Goal: Task Accomplishment & Management: Manage account settings

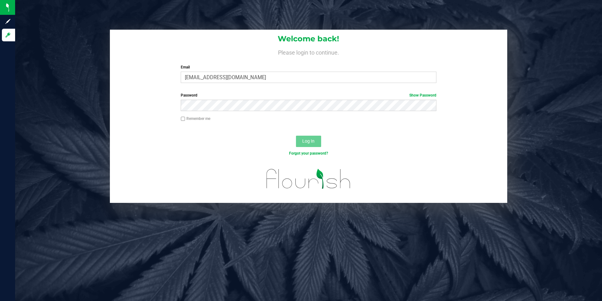
click at [222, 57] on div "Welcome back! Please login to continue. Email [EMAIL_ADDRESS][DOMAIN_NAME] Requ…" at bounding box center [309, 59] width 398 height 58
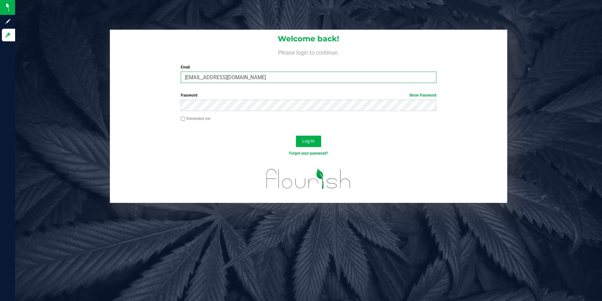
click at [216, 79] on input "[EMAIL_ADDRESS][DOMAIN_NAME]" at bounding box center [309, 77] width 256 height 11
type input "[EMAIL_ADDRESS][DOMAIN_NAME]"
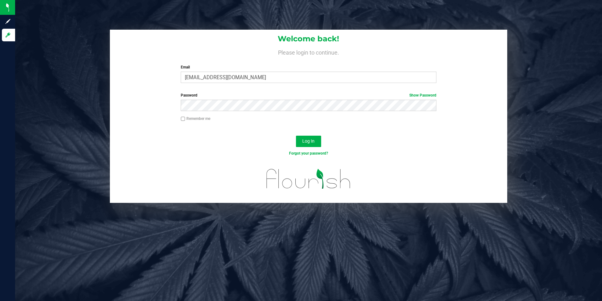
click at [222, 129] on div at bounding box center [309, 130] width 398 height 5
click at [296, 135] on button "Log In" at bounding box center [308, 140] width 25 height 11
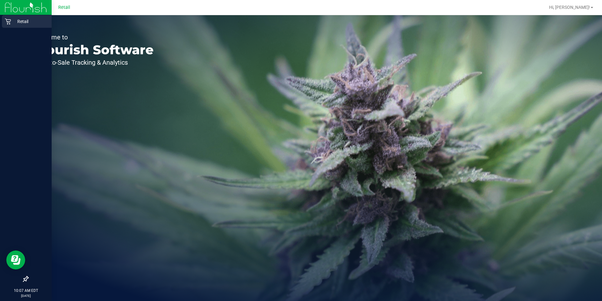
click at [10, 21] on icon at bounding box center [8, 21] width 6 height 6
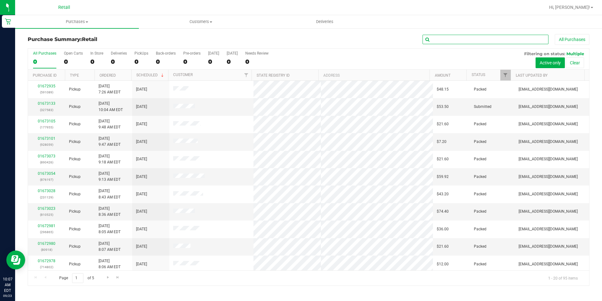
click at [492, 41] on input "text" at bounding box center [486, 39] width 126 height 9
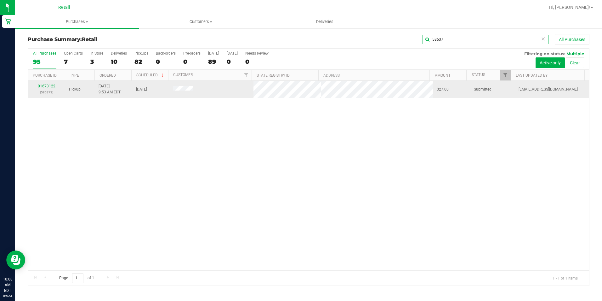
type input "58637"
click at [47, 86] on link "01673122" at bounding box center [47, 86] width 18 height 4
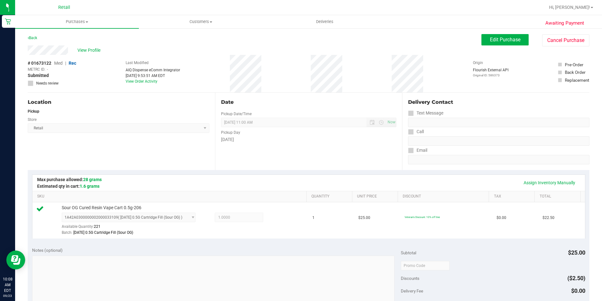
scroll to position [157, 0]
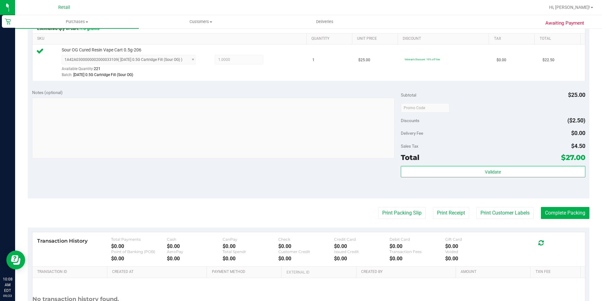
click at [530, 214] on div "Print Packing Slip Print Receipt Print Customer Labels Complete Packing" at bounding box center [309, 213] width 562 height 12
click at [541, 215] on button "Complete Packing" at bounding box center [565, 213] width 49 height 12
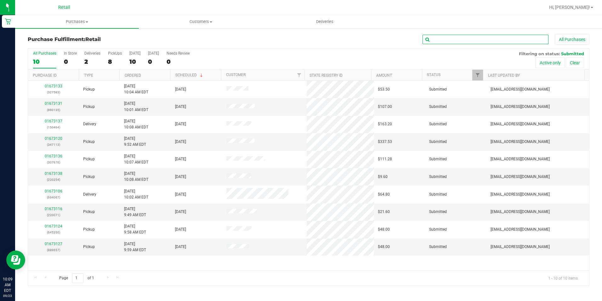
click at [459, 41] on input "text" at bounding box center [486, 39] width 126 height 9
type input "220071"
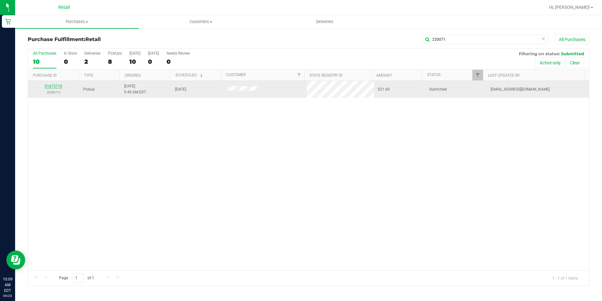
click at [51, 85] on link "01673116" at bounding box center [54, 86] width 18 height 4
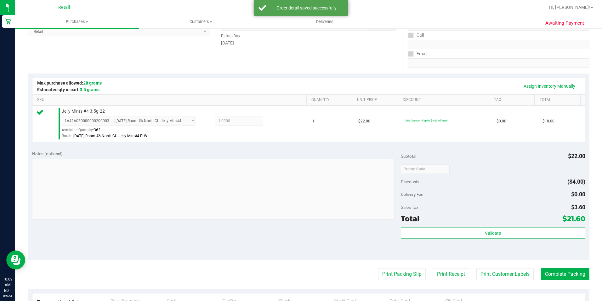
scroll to position [215, 0]
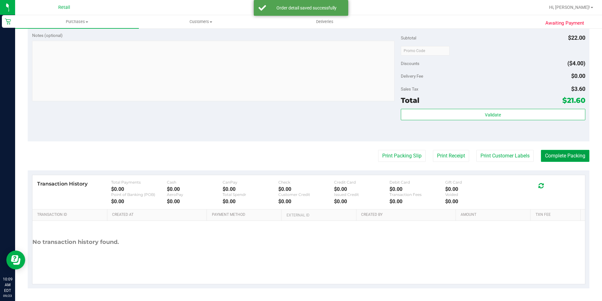
click at [547, 152] on button "Complete Packing" at bounding box center [565, 156] width 49 height 12
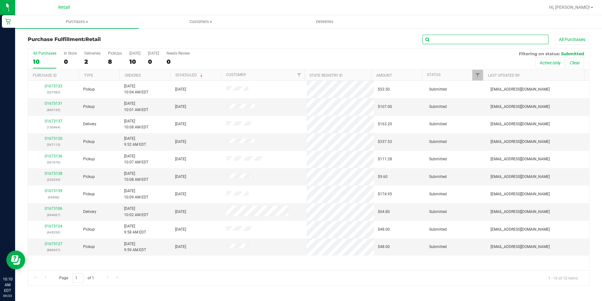
click at [498, 36] on input "text" at bounding box center [486, 39] width 126 height 9
type input "347113"
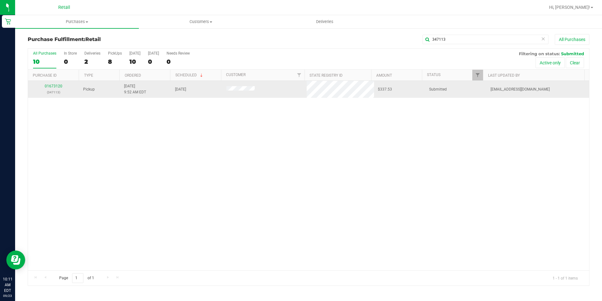
click at [59, 83] on td "01673120 (347113)" at bounding box center [53, 89] width 51 height 17
click at [60, 85] on link "01673120" at bounding box center [54, 86] width 18 height 4
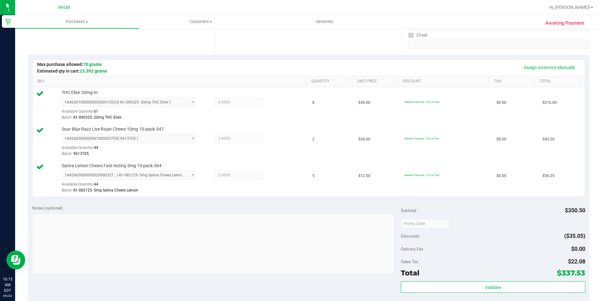
scroll to position [189, 0]
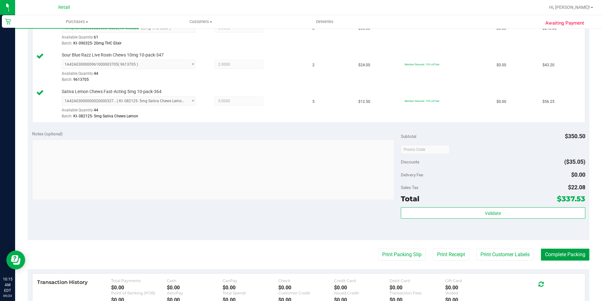
click at [573, 259] on button "Complete Packing" at bounding box center [565, 254] width 49 height 12
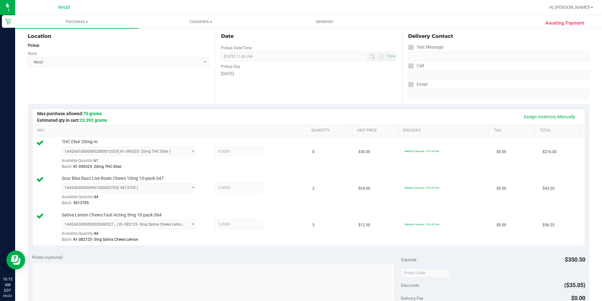
scroll to position [0, 0]
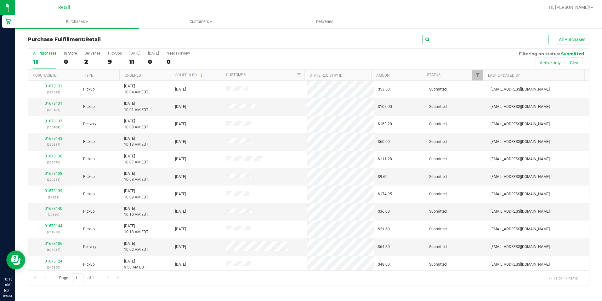
click at [464, 40] on input "text" at bounding box center [486, 39] width 126 height 9
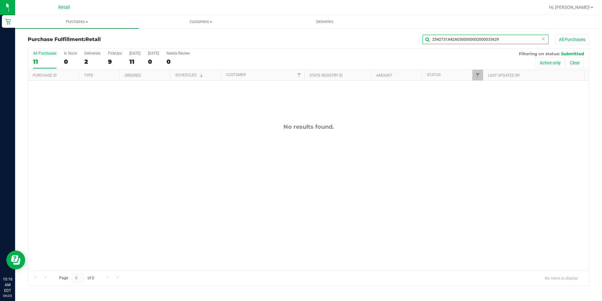
click at [494, 37] on input "2542731A42A0300000002000033629" at bounding box center [486, 39] width 126 height 9
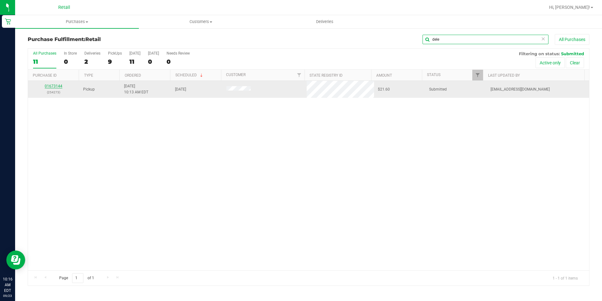
type input "dele"
click at [57, 85] on link "01673144" at bounding box center [54, 86] width 18 height 4
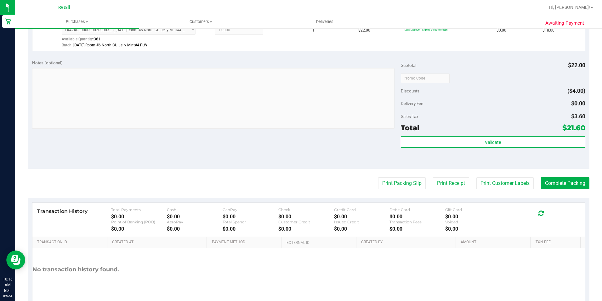
scroll to position [215, 0]
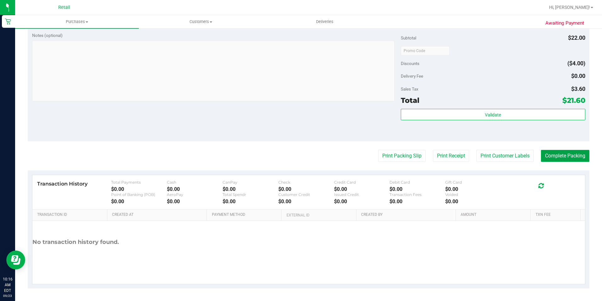
click at [559, 151] on button "Complete Packing" at bounding box center [565, 156] width 49 height 12
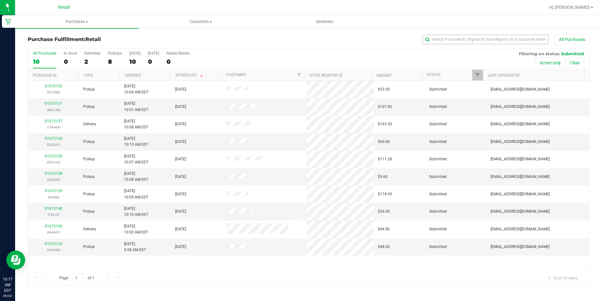
drag, startPoint x: 477, startPoint y: 34, endPoint x: 472, endPoint y: 37, distance: 5.9
click at [476, 35] on div "All Purchases" at bounding box center [402, 39] width 375 height 11
click at [472, 37] on input "text" at bounding box center [486, 39] width 126 height 9
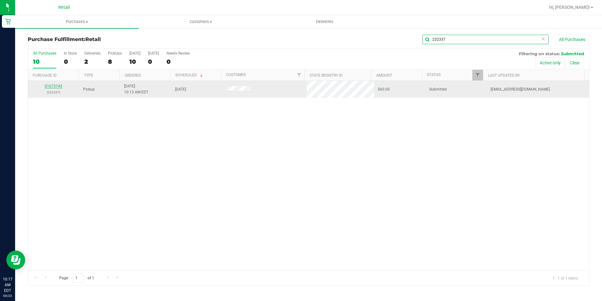
type input "232337"
click at [55, 85] on link "01673143" at bounding box center [54, 86] width 18 height 4
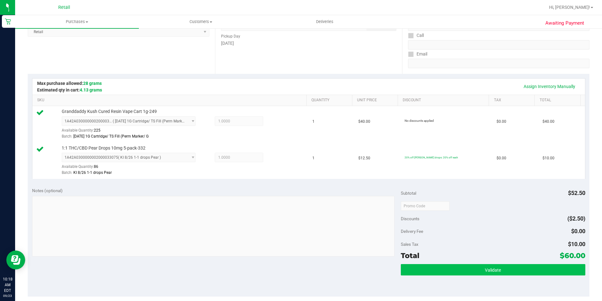
scroll to position [189, 0]
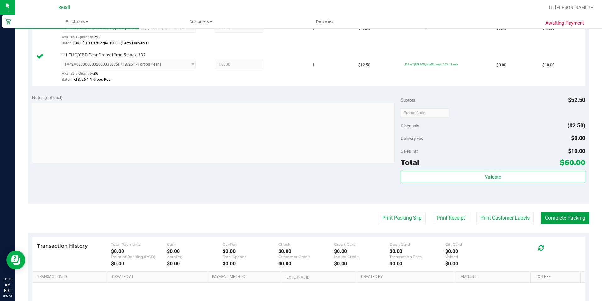
click at [551, 222] on button "Complete Packing" at bounding box center [565, 218] width 49 height 12
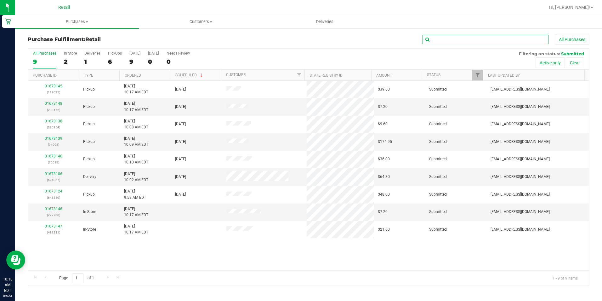
click at [486, 36] on input "text" at bounding box center [486, 39] width 126 height 9
type input "70619"
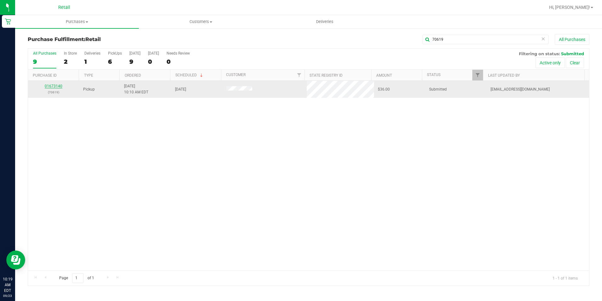
click at [50, 88] on link "01673140" at bounding box center [54, 86] width 18 height 4
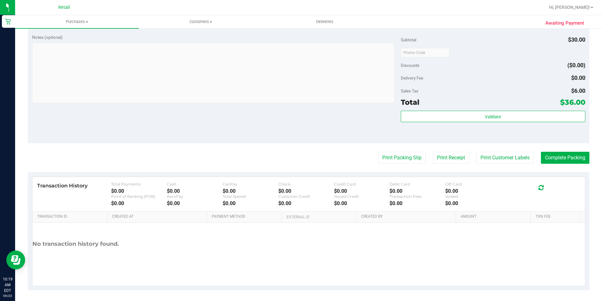
scroll to position [215, 0]
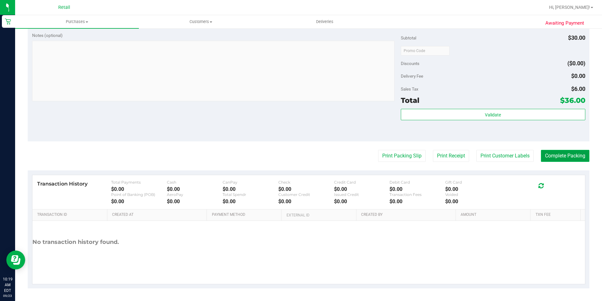
click at [541, 154] on button "Complete Packing" at bounding box center [565, 156] width 49 height 12
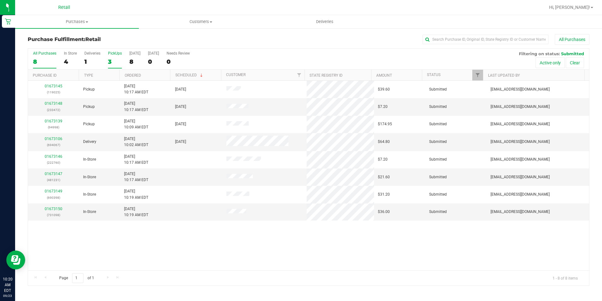
click at [112, 62] on div "3" at bounding box center [115, 61] width 14 height 7
click at [0, 0] on input "PickUps 3" at bounding box center [0, 0] width 0 height 0
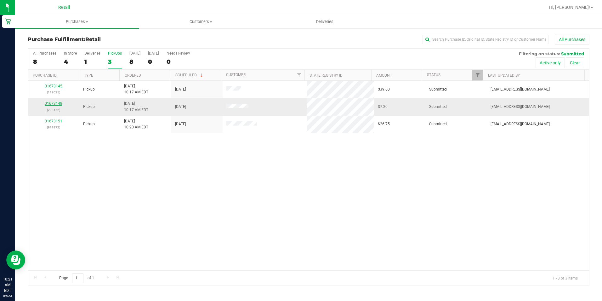
click at [59, 103] on link "01673148" at bounding box center [54, 103] width 18 height 4
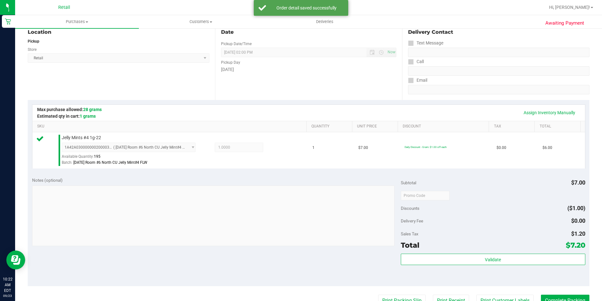
scroll to position [94, 0]
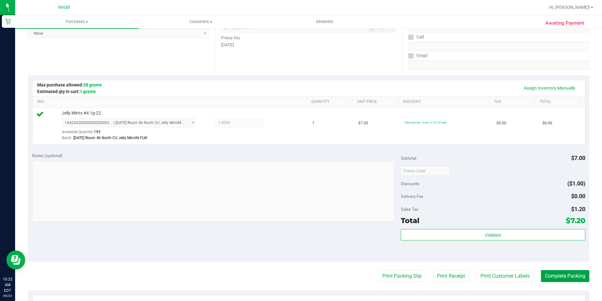
click at [556, 276] on button "Complete Packing" at bounding box center [565, 276] width 49 height 12
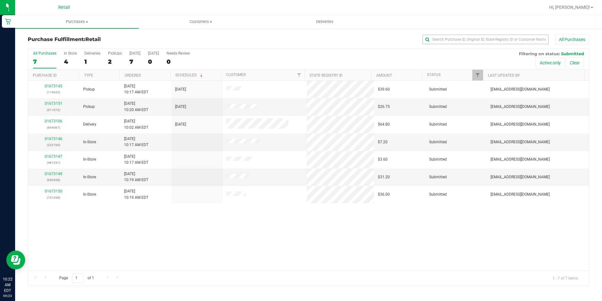
drag, startPoint x: 495, startPoint y: 25, endPoint x: 494, endPoint y: 43, distance: 18.6
click at [495, 37] on retail "Purchases Summary of purchases Fulfillment All purchases Customers All customer…" at bounding box center [308, 153] width 587 height 277
click at [491, 50] on div "All Purchases 7 In Store 4 Deliveries 1 PickUps 2 Today 7 Tomorrow 0 Needs Revi…" at bounding box center [308, 51] width 561 height 5
click at [489, 37] on input "text" at bounding box center [486, 39] width 126 height 9
type input "5"
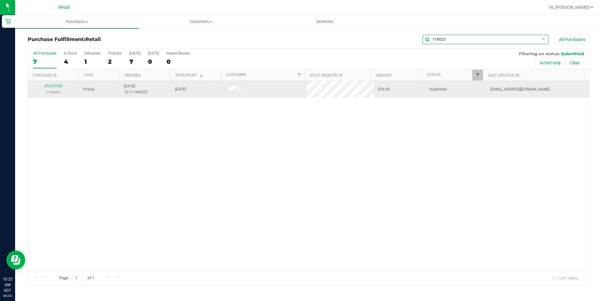
type input "119025"
click at [59, 89] on div "01673145 (119025)" at bounding box center [54, 89] width 44 height 12
click at [57, 86] on link "01673145" at bounding box center [54, 86] width 18 height 4
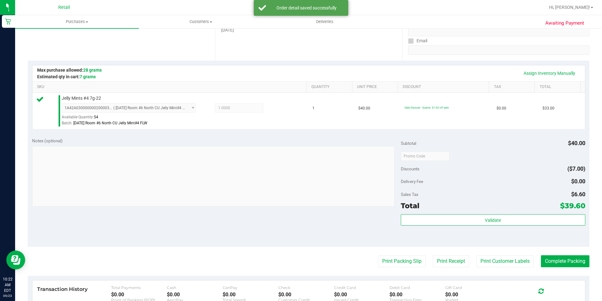
scroll to position [157, 0]
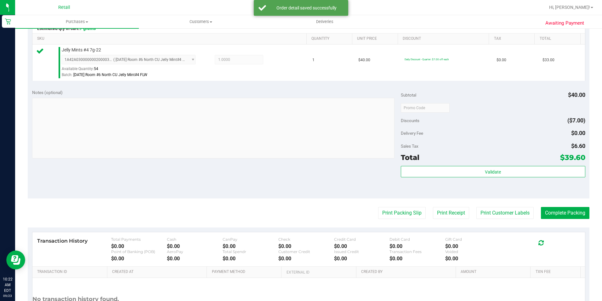
click at [555, 220] on purchase-details "Back Edit Purchase Cancel Purchase View Profile # 01673145 Med | Rec METRC ID: …" at bounding box center [309, 111] width 562 height 468
click at [555, 218] on button "Complete Packing" at bounding box center [565, 213] width 49 height 12
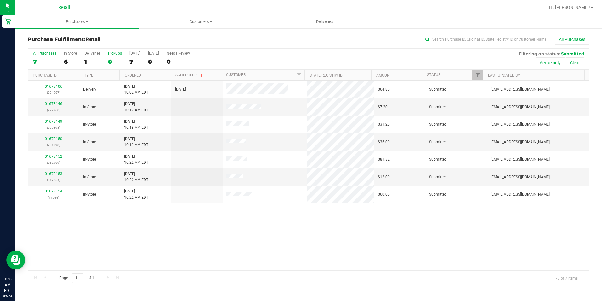
click at [110, 59] on div "0" at bounding box center [115, 61] width 14 height 7
click at [0, 0] on input "PickUps 0" at bounding box center [0, 0] width 0 height 0
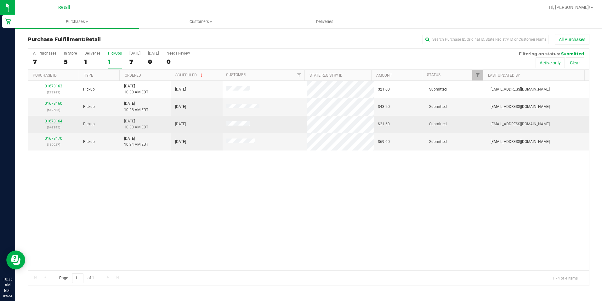
click at [60, 121] on link "01673164" at bounding box center [54, 121] width 18 height 4
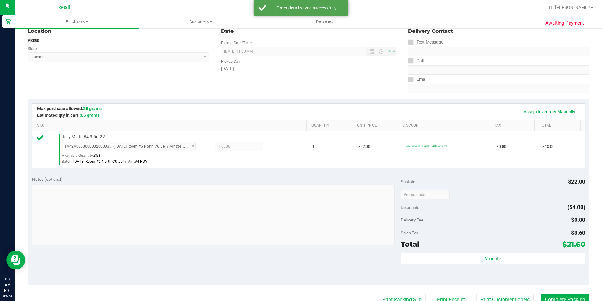
scroll to position [126, 0]
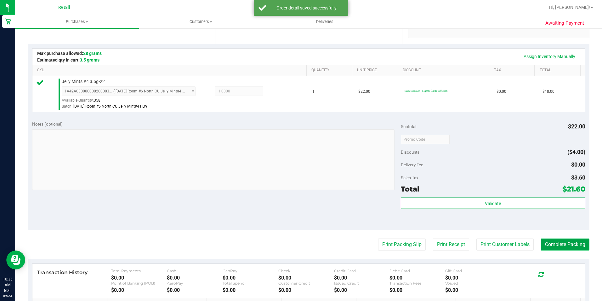
click at [552, 241] on button "Complete Packing" at bounding box center [565, 244] width 49 height 12
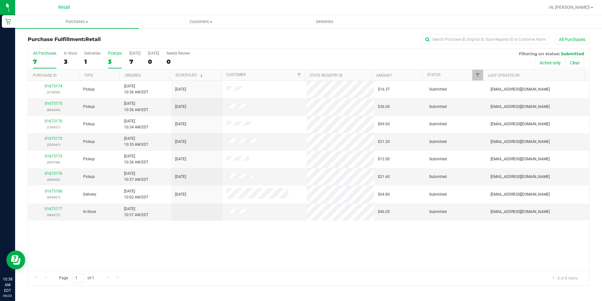
click at [115, 53] on div "PickUps" at bounding box center [115, 53] width 14 height 4
click at [0, 0] on input "PickUps 3" at bounding box center [0, 0] width 0 height 0
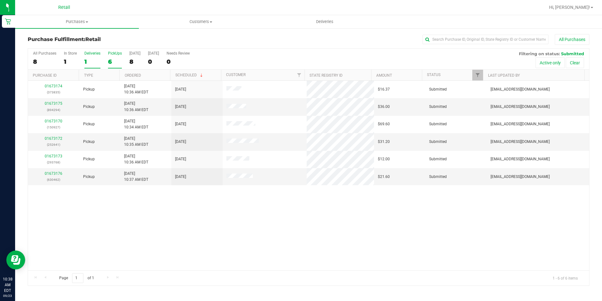
click at [94, 61] on div "1" at bounding box center [92, 61] width 16 height 7
click at [0, 0] on input "Deliveries 1" at bounding box center [0, 0] width 0 height 0
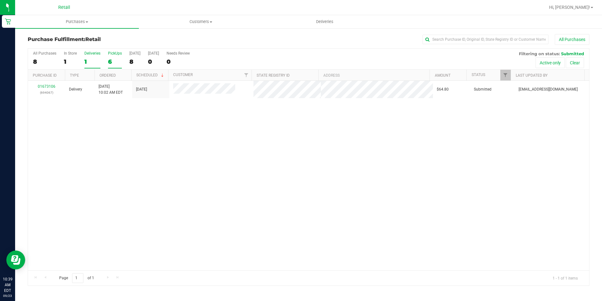
click at [111, 58] on div "6" at bounding box center [115, 61] width 14 height 7
click at [0, 0] on input "PickUps 6" at bounding box center [0, 0] width 0 height 0
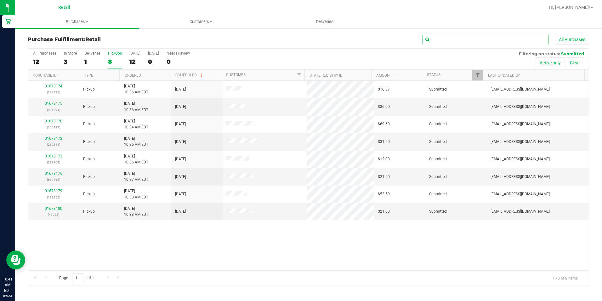
click at [439, 37] on input "text" at bounding box center [486, 39] width 126 height 9
click at [60, 104] on link "01673175" at bounding box center [54, 103] width 18 height 4
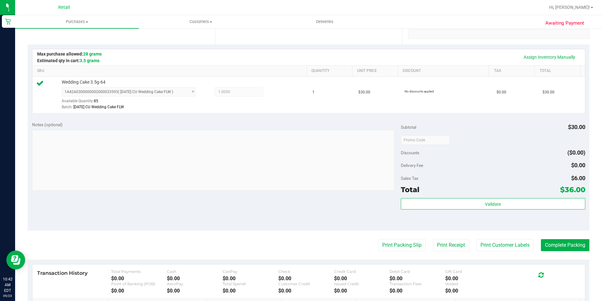
scroll to position [126, 0]
click at [553, 252] on purchase-details "Back Edit Purchase Cancel Purchase View Profile # 01673175 Med | Rec METRC ID: …" at bounding box center [309, 142] width 562 height 468
click at [553, 247] on button "Complete Packing" at bounding box center [565, 244] width 49 height 12
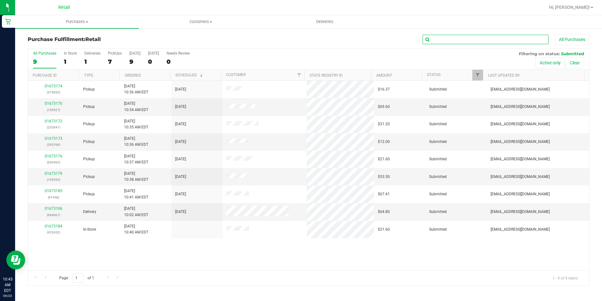
click at [460, 38] on input "text" at bounding box center [486, 39] width 126 height 9
type input "252641"
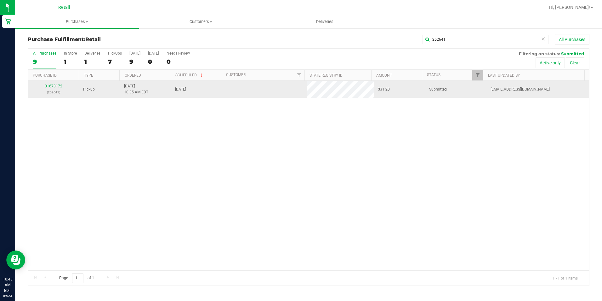
click at [51, 88] on div "01673172 (252641)" at bounding box center [54, 89] width 44 height 12
click at [51, 87] on link "01673172" at bounding box center [54, 86] width 18 height 4
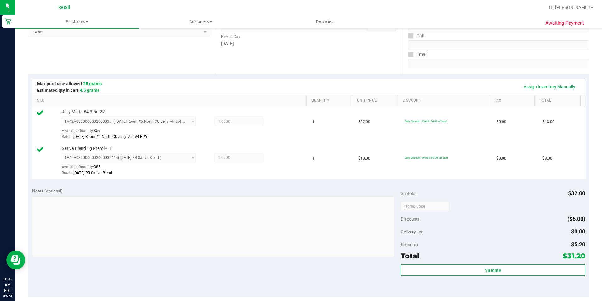
scroll to position [220, 0]
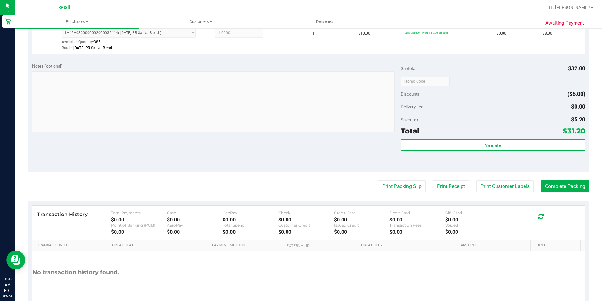
click at [581, 197] on purchase-details "Back Edit Purchase Cancel Purchase View Profile # 01673172 Med | Rec METRC ID: …" at bounding box center [309, 66] width 562 height 505
click at [579, 183] on button "Complete Packing" at bounding box center [565, 186] width 49 height 12
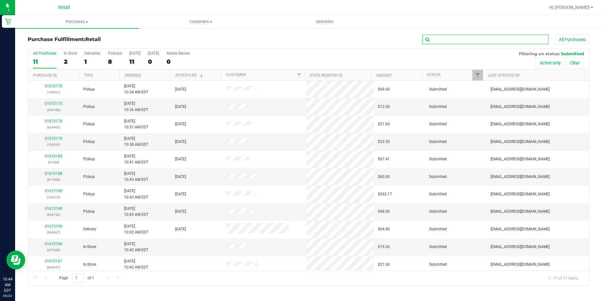
click at [495, 44] on input "text" at bounding box center [486, 39] width 126 height 9
type input "150927"
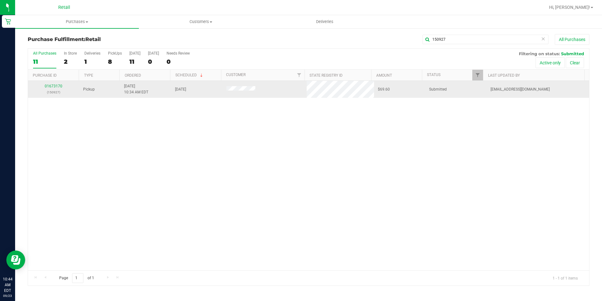
click at [48, 90] on p "(150927)" at bounding box center [54, 92] width 44 height 6
click at [48, 89] on div "01673170 (150927)" at bounding box center [54, 89] width 44 height 12
click at [48, 88] on div "01673170 (150927)" at bounding box center [54, 89] width 44 height 12
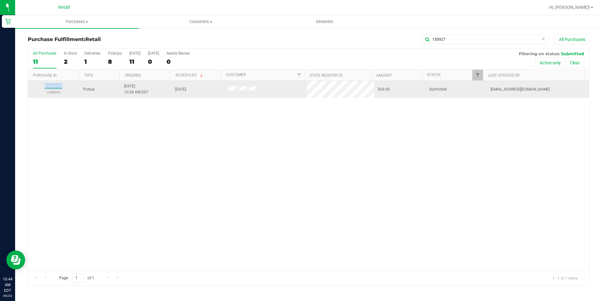
click at [48, 86] on link "01673170" at bounding box center [54, 86] width 18 height 4
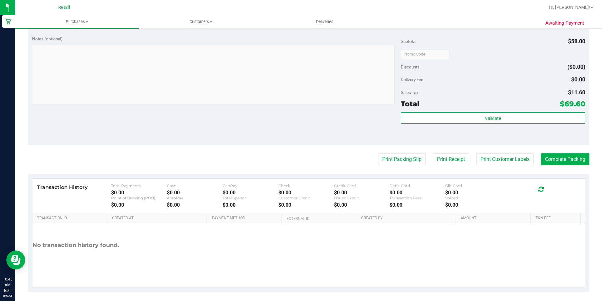
scroll to position [251, 0]
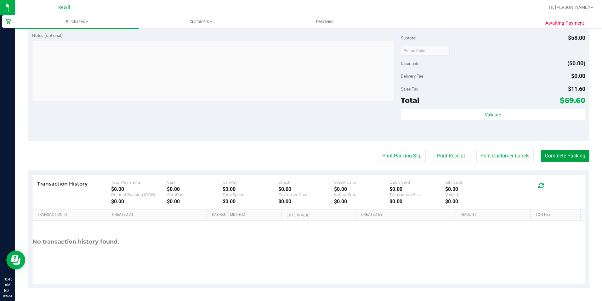
click at [547, 153] on button "Complete Packing" at bounding box center [565, 156] width 49 height 12
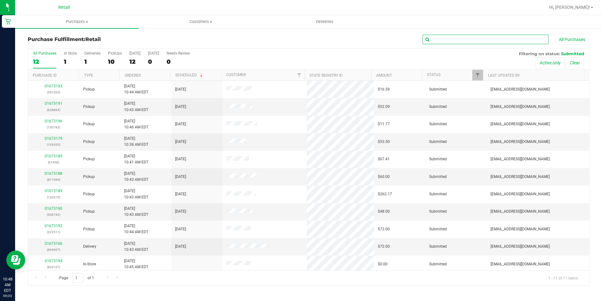
click at [443, 35] on input "text" at bounding box center [486, 39] width 126 height 9
type input "817494"
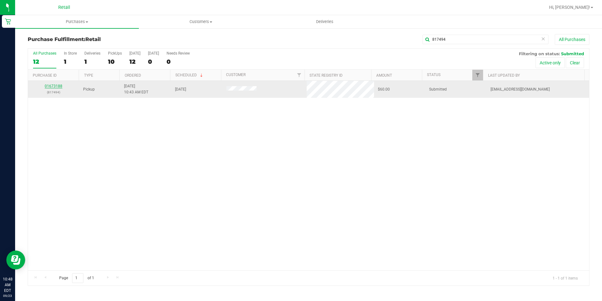
drag, startPoint x: 60, startPoint y: 89, endPoint x: 57, endPoint y: 88, distance: 3.2
click at [57, 88] on link "01673188" at bounding box center [54, 86] width 18 height 4
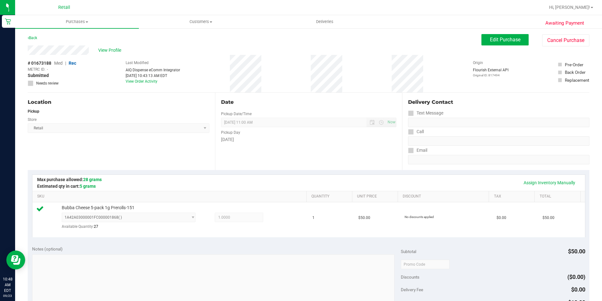
scroll to position [94, 0]
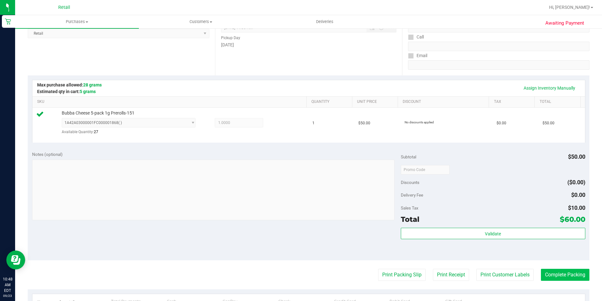
drag, startPoint x: 564, startPoint y: 267, endPoint x: 564, endPoint y: 271, distance: 3.5
click at [564, 267] on purchase-details "Back Edit Purchase Cancel Purchase View Profile # 01673188 Med | Rec METRC ID: …" at bounding box center [309, 173] width 562 height 467
click at [563, 273] on button "Complete Packing" at bounding box center [565, 274] width 49 height 12
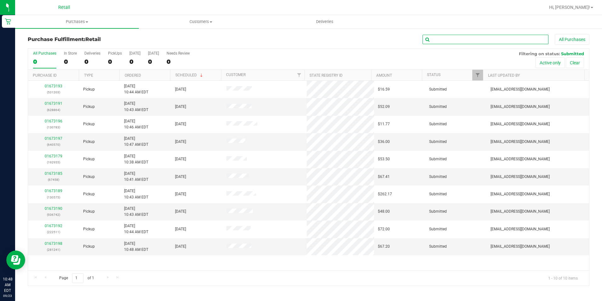
click at [442, 37] on input "text" at bounding box center [486, 39] width 126 height 9
type input "531203"
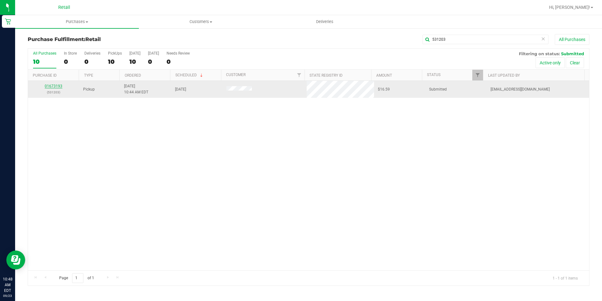
click at [56, 85] on link "01673193" at bounding box center [54, 86] width 18 height 4
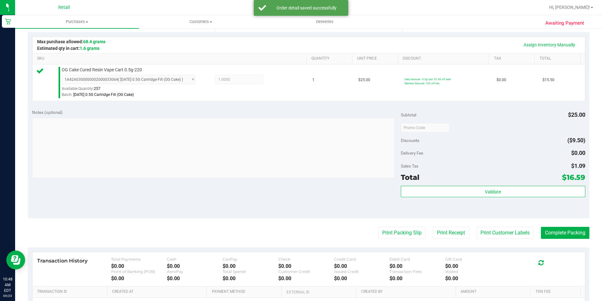
scroll to position [189, 0]
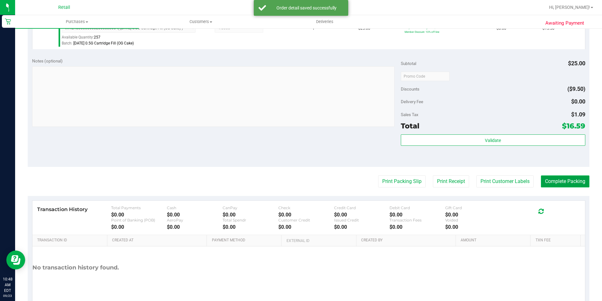
click at [563, 182] on button "Complete Packing" at bounding box center [565, 181] width 49 height 12
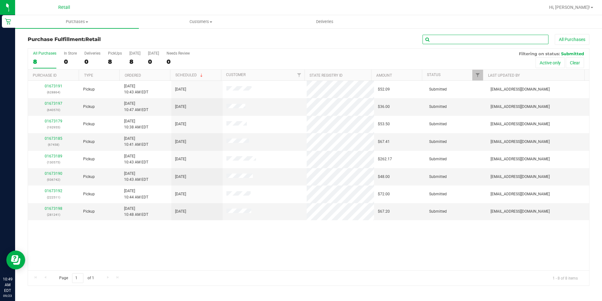
click at [491, 42] on input "text" at bounding box center [486, 39] width 126 height 9
type input "192955"
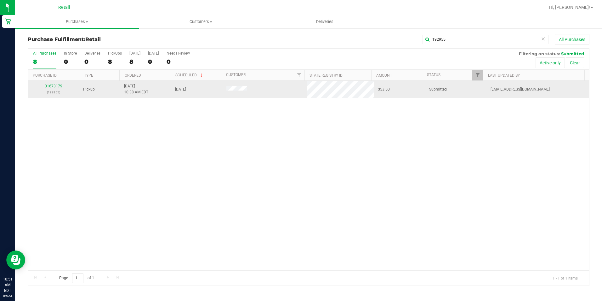
click at [61, 85] on link "01673179" at bounding box center [54, 86] width 18 height 4
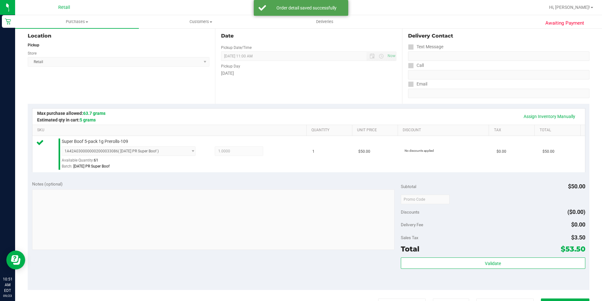
scroll to position [157, 0]
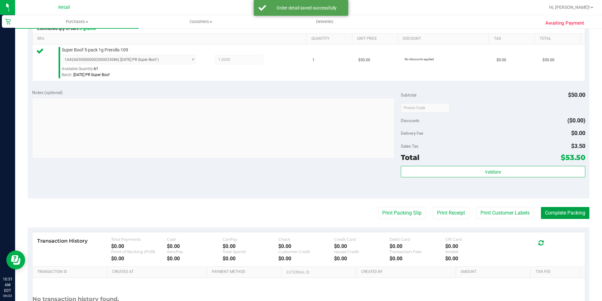
click at [573, 207] on button "Complete Packing" at bounding box center [565, 213] width 49 height 12
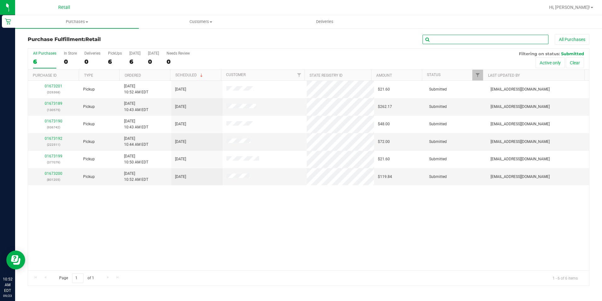
click at [510, 41] on input "text" at bounding box center [486, 39] width 126 height 9
click at [459, 43] on input "text" at bounding box center [486, 39] width 126 height 9
type input "222511"
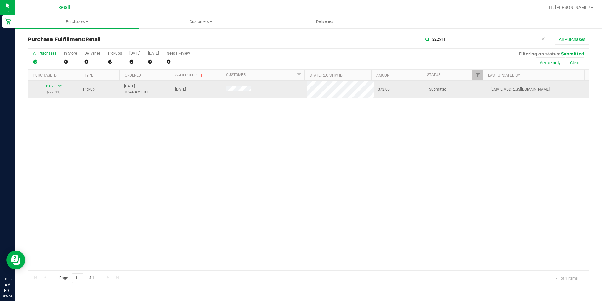
click at [49, 84] on link "01673192" at bounding box center [54, 86] width 18 height 4
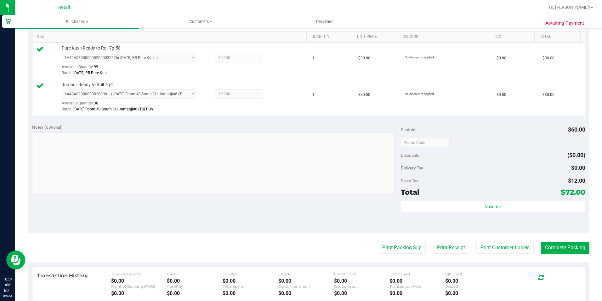
scroll to position [220, 0]
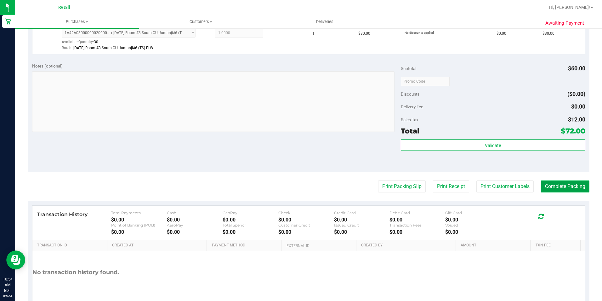
click at [567, 186] on button "Complete Packing" at bounding box center [565, 186] width 49 height 12
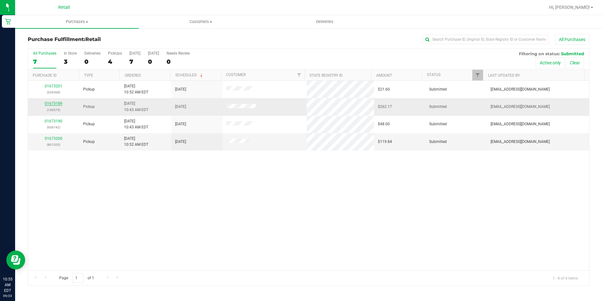
click at [49, 105] on link "01673189" at bounding box center [54, 103] width 18 height 4
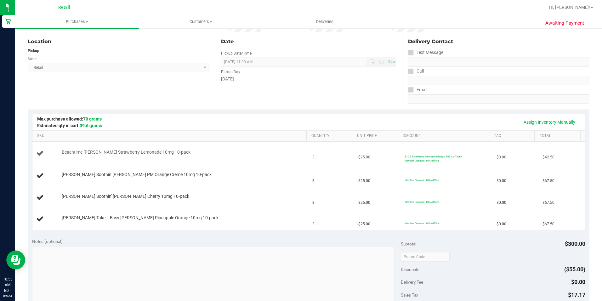
scroll to position [63, 0]
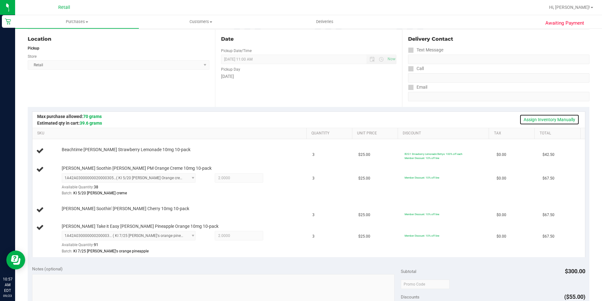
click at [560, 114] on link "Assign Inventory Manually" at bounding box center [550, 119] width 60 height 11
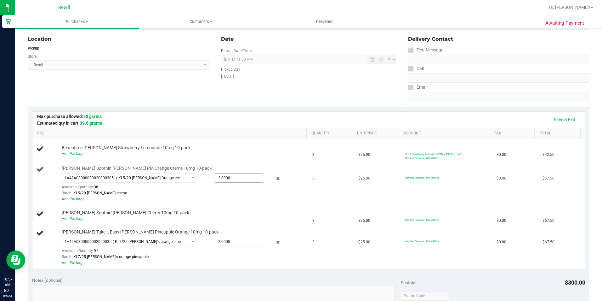
click at [234, 179] on span "2.0000 2" at bounding box center [239, 177] width 49 height 9
click at [234, 179] on input "2" at bounding box center [239, 177] width 48 height 9
type input "3"
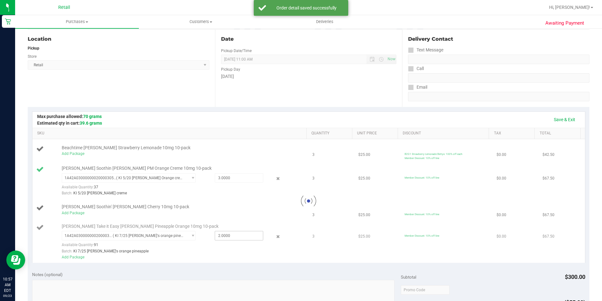
click at [244, 238] on div at bounding box center [308, 200] width 553 height 123
click at [243, 235] on span "2.00 2" at bounding box center [239, 235] width 49 height 9
click at [225, 235] on span "2.00 2" at bounding box center [239, 235] width 49 height 9
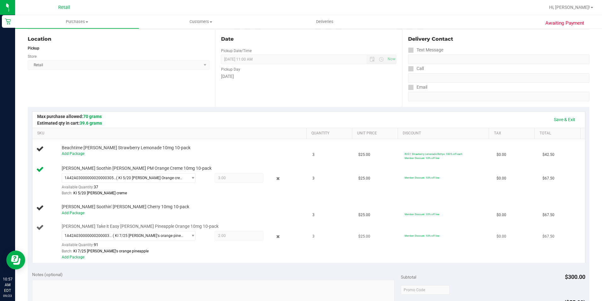
click at [225, 235] on span "2.00 2" at bounding box center [239, 235] width 49 height 9
click at [564, 116] on link "Save & Exit" at bounding box center [565, 119] width 30 height 11
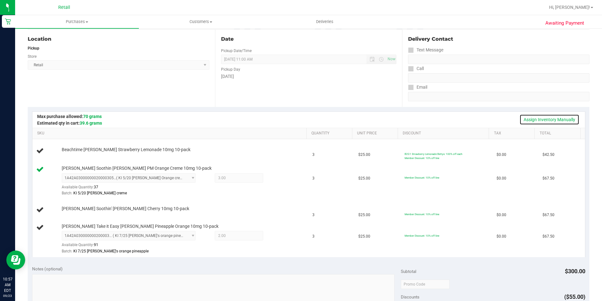
click at [565, 116] on link "Assign Inventory Manually" at bounding box center [550, 119] width 60 height 11
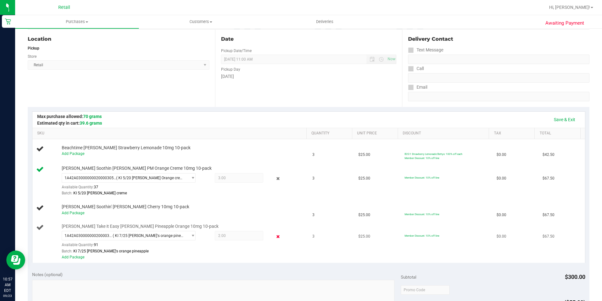
click at [275, 232] on icon at bounding box center [278, 235] width 7 height 7
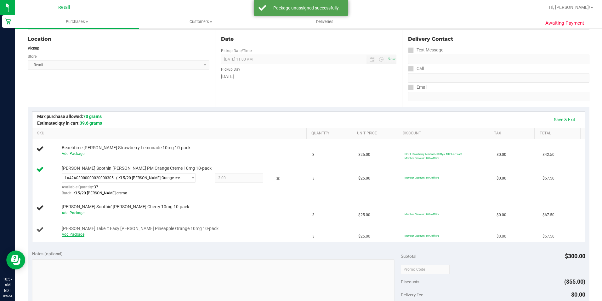
click at [76, 234] on link "Add Package" at bounding box center [73, 234] width 23 height 4
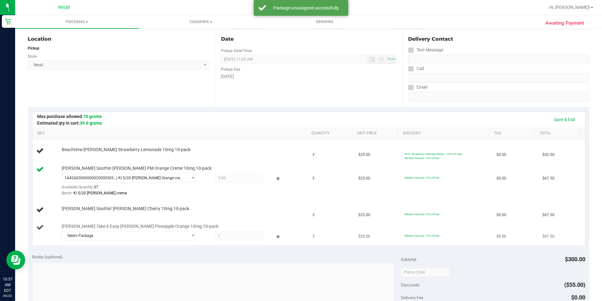
click at [102, 229] on span "Bettys Take it Easy Eddies Pineapple Orange 10mg 10-pack" at bounding box center [140, 226] width 157 height 6
click at [115, 234] on span "Select Package" at bounding box center [125, 235] width 126 height 9
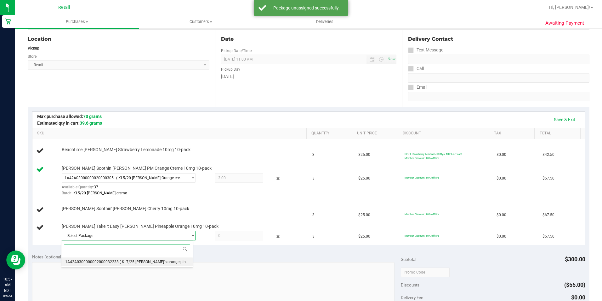
click at [130, 262] on span "( KI 7/25 Betty's orange pineapple )" at bounding box center [160, 261] width 80 height 4
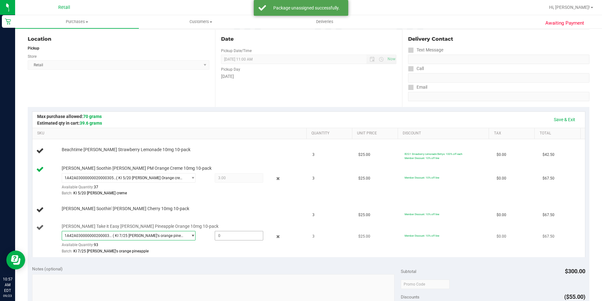
click at [217, 236] on span at bounding box center [239, 235] width 49 height 9
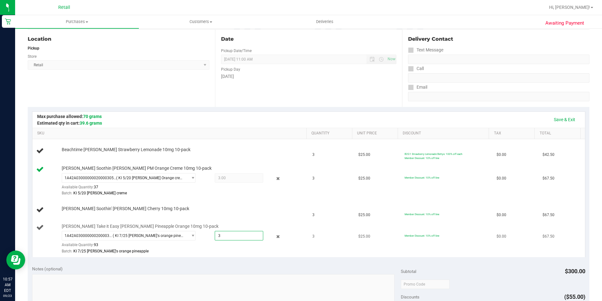
type input "3"
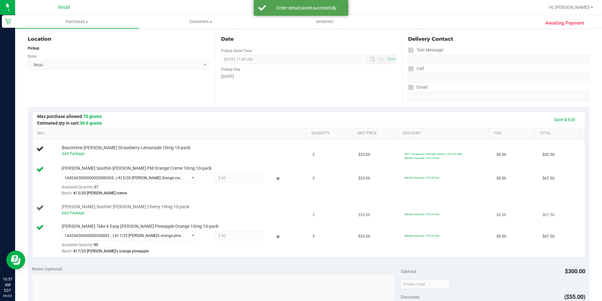
click at [74, 210] on div "Add Package" at bounding box center [183, 213] width 242 height 6
click at [74, 210] on link "Add Package" at bounding box center [73, 212] width 23 height 4
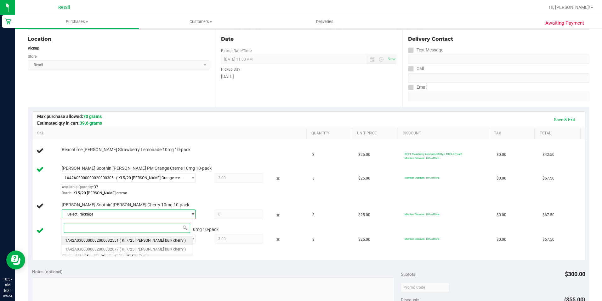
click at [139, 240] on span "( Ki 7/25 Betty bulk cherry )" at bounding box center [153, 240] width 66 height 4
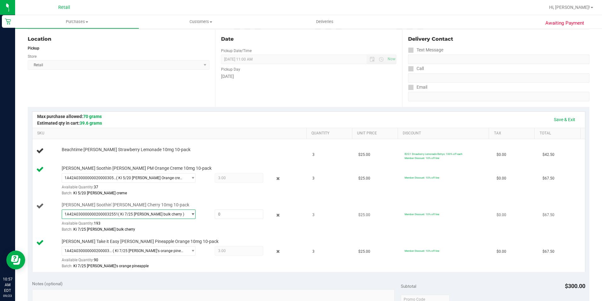
click at [248, 220] on div "1A42A0300000002000032551 ( Ki 7/25 Betty bulk cherry ) 1A42A0300000002000032551…" at bounding box center [183, 220] width 242 height 23
click at [245, 216] on span at bounding box center [239, 213] width 49 height 9
type input "3"
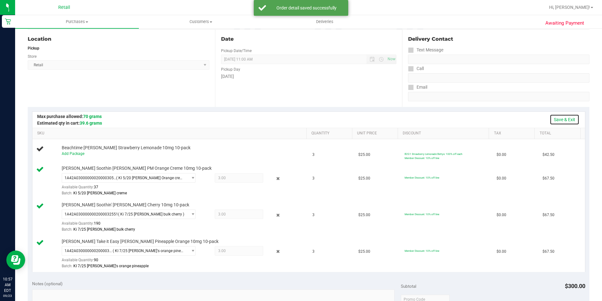
click at [554, 121] on link "Save & Exit" at bounding box center [565, 119] width 30 height 11
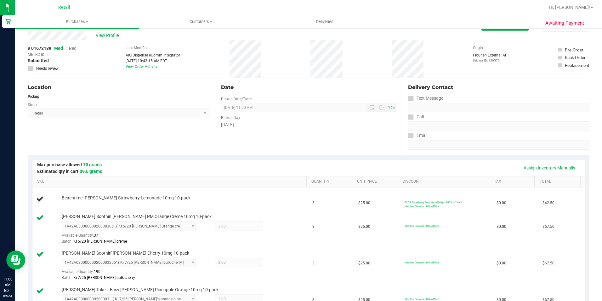
scroll to position [0, 0]
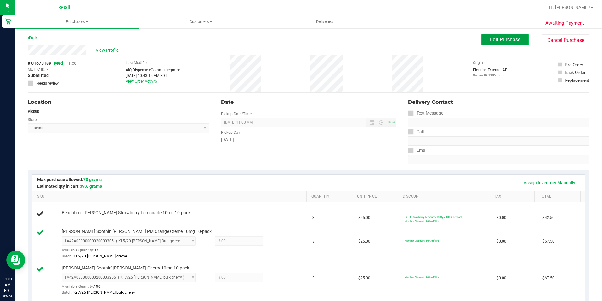
click at [505, 38] on span "Edit Purchase" at bounding box center [505, 40] width 31 height 6
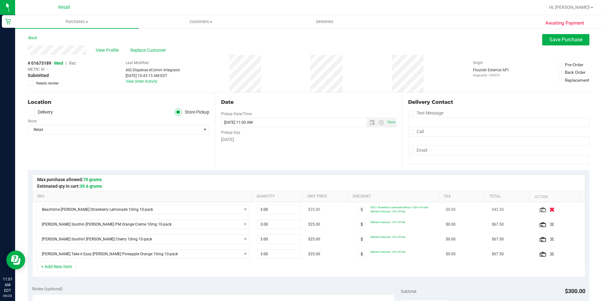
click at [550, 208] on icon "button" at bounding box center [552, 209] width 5 height 5
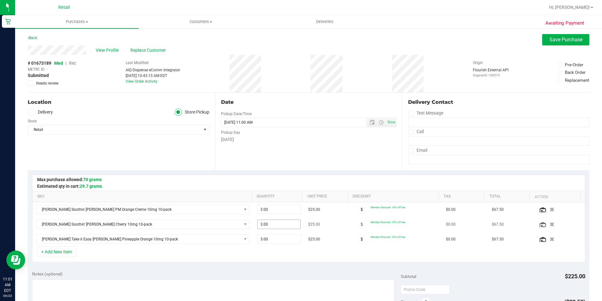
click at [278, 223] on span "3.00 3" at bounding box center [278, 223] width 43 height 9
click at [274, 215] on td "3.00 3" at bounding box center [279, 209] width 51 height 15
drag, startPoint x: 274, startPoint y: 215, endPoint x: 261, endPoint y: 209, distance: 13.6
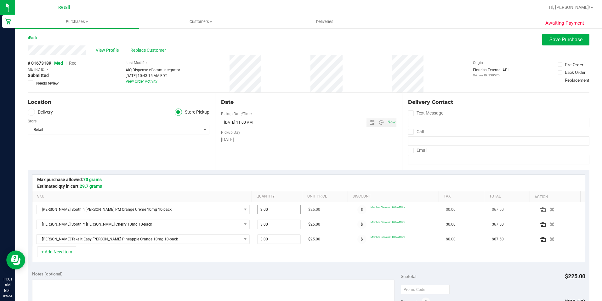
click at [262, 212] on span "3.00 3" at bounding box center [278, 208] width 43 height 9
click at [262, 208] on input "3" at bounding box center [279, 209] width 43 height 9
type input "4"
type input "4.00"
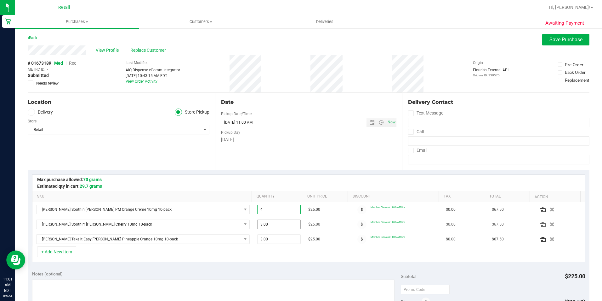
click at [263, 224] on span "3.00 3" at bounding box center [278, 223] width 43 height 9
click at [263, 224] on input "3" at bounding box center [279, 224] width 43 height 9
type input "4"
click at [266, 239] on input "3" at bounding box center [279, 238] width 43 height 9
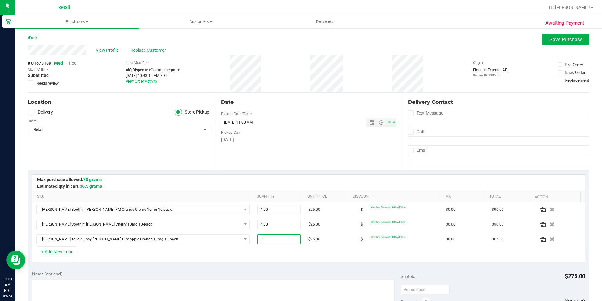
type input "4"
type input "4.00"
click at [550, 40] on span "Save Purchase" at bounding box center [566, 40] width 33 height 6
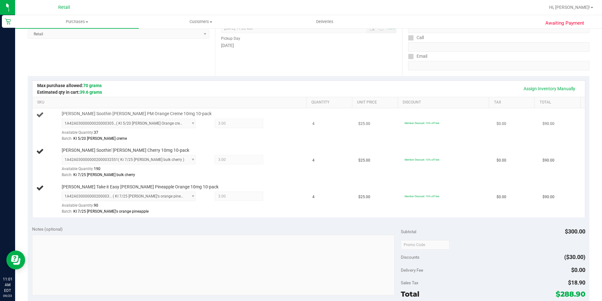
scroll to position [94, 0]
click at [557, 84] on link "Assign Inventory Manually" at bounding box center [550, 88] width 60 height 11
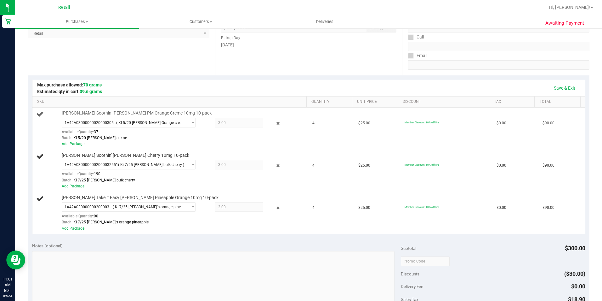
click at [242, 120] on span "3.00 3" at bounding box center [239, 122] width 49 height 9
drag, startPoint x: 242, startPoint y: 120, endPoint x: 240, endPoint y: 94, distance: 26.2
click at [240, 94] on div "Save & Exit" at bounding box center [308, 88] width 553 height 16
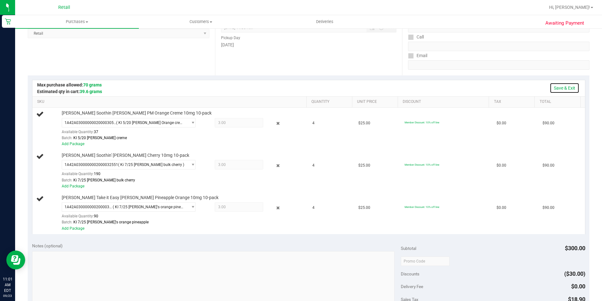
click at [554, 85] on link "Save & Exit" at bounding box center [565, 88] width 30 height 11
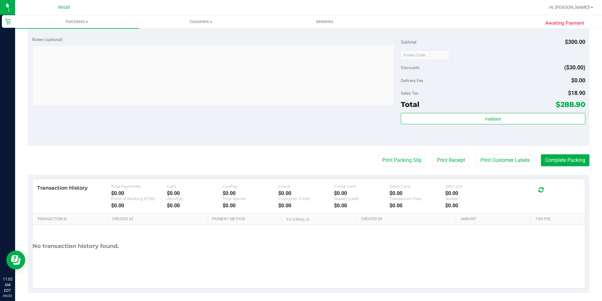
scroll to position [283, 0]
click at [577, 163] on button "Complete Packing" at bounding box center [565, 160] width 49 height 12
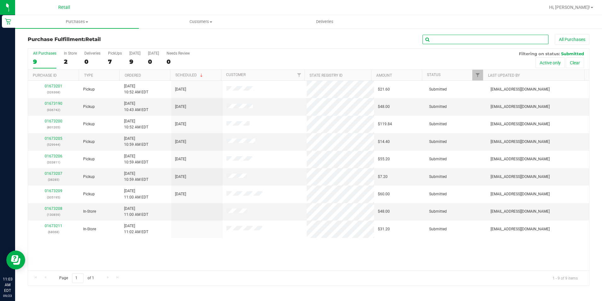
click at [518, 43] on input "text" at bounding box center [486, 39] width 126 height 9
type input "936742"
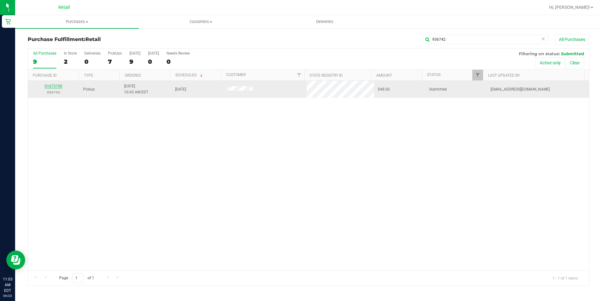
click at [55, 86] on link "01673190" at bounding box center [54, 86] width 18 height 4
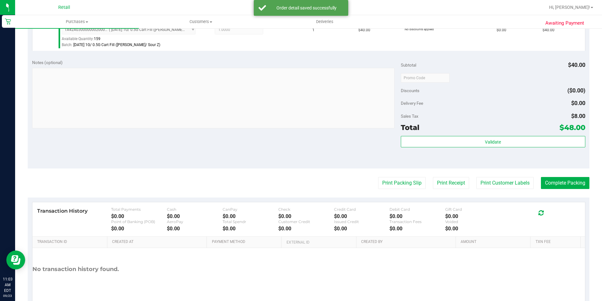
scroll to position [189, 0]
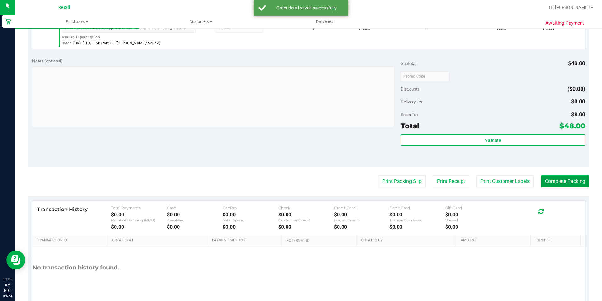
click at [581, 184] on button "Complete Packing" at bounding box center [565, 181] width 49 height 12
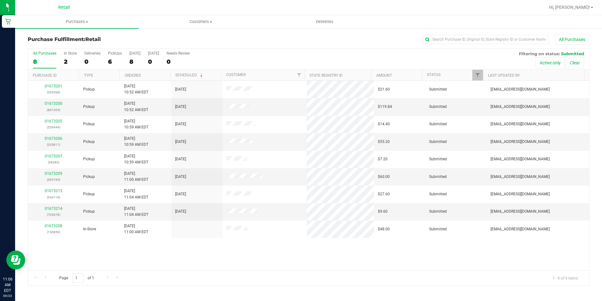
click at [473, 33] on div "Purchase Fulfillment: Retail All Purchases All Purchases 8 In Store 2 Deliverie…" at bounding box center [308, 160] width 587 height 264
drag, startPoint x: 473, startPoint y: 33, endPoint x: 472, endPoint y: 41, distance: 7.7
click at [473, 35] on div "Purchase Fulfillment: Retail All Purchases All Purchases 8 In Store 2 Deliverie…" at bounding box center [308, 160] width 587 height 264
click at [471, 41] on input "text" at bounding box center [486, 39] width 126 height 9
type input "305195"
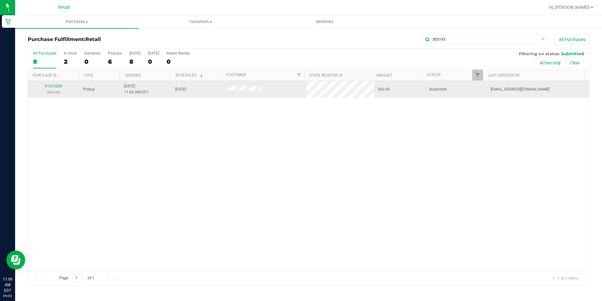
click at [75, 86] on div "01673209 (305195)" at bounding box center [54, 89] width 44 height 12
click at [35, 84] on div "01673209 (305195)" at bounding box center [54, 89] width 44 height 12
click at [45, 86] on div "01673209 (305195)" at bounding box center [54, 89] width 44 height 12
click at [46, 86] on link "01673209" at bounding box center [54, 86] width 18 height 4
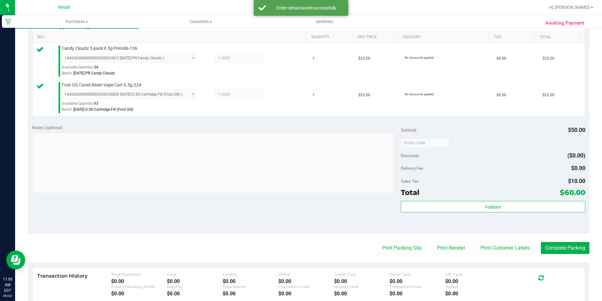
scroll to position [189, 0]
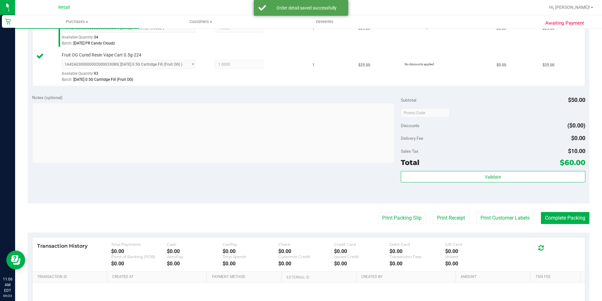
click at [567, 225] on purchase-details "Back Edit Purchase Cancel Purchase View Profile # 01673209 Med | Rec METRC ID: …" at bounding box center [309, 97] width 562 height 505
click at [567, 221] on button "Complete Packing" at bounding box center [565, 218] width 49 height 12
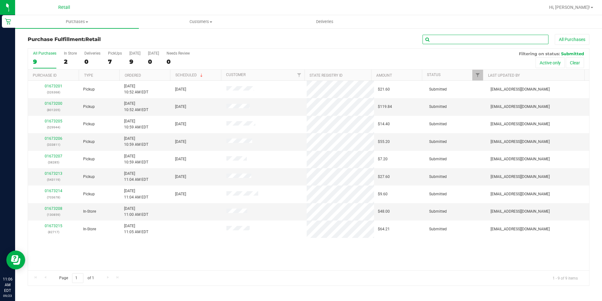
click at [502, 40] on input "text" at bounding box center [486, 39] width 126 height 9
type input "529944"
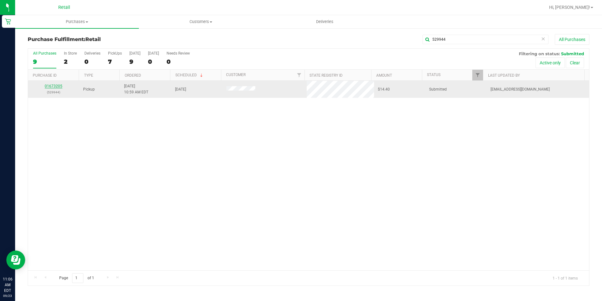
click at [53, 87] on link "01673205" at bounding box center [54, 86] width 18 height 4
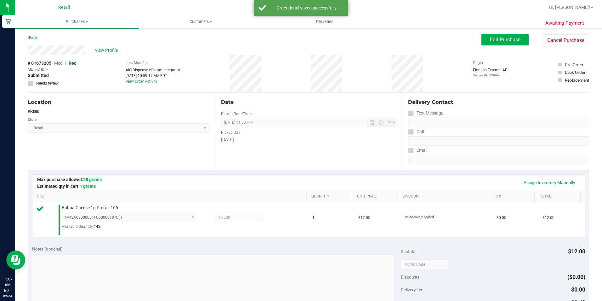
scroll to position [157, 0]
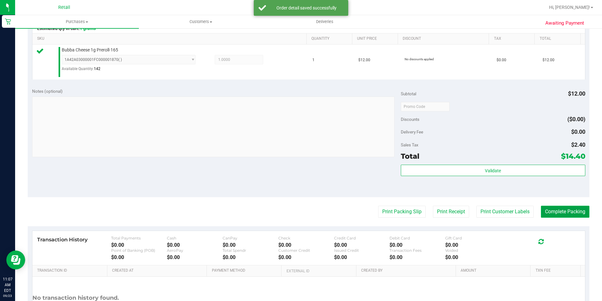
click at [564, 211] on button "Complete Packing" at bounding box center [565, 211] width 49 height 12
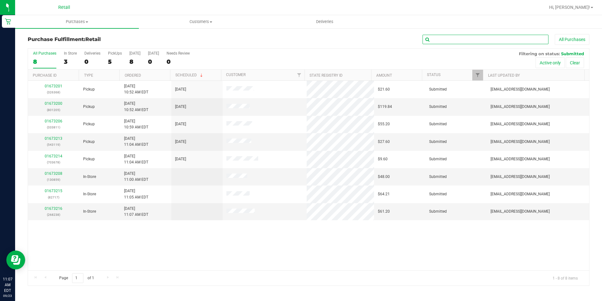
click at [442, 39] on input "text" at bounding box center [486, 39] width 126 height 9
type input "333811"
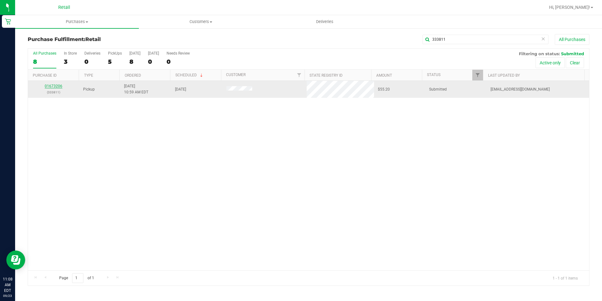
click at [56, 87] on link "01673206" at bounding box center [54, 86] width 18 height 4
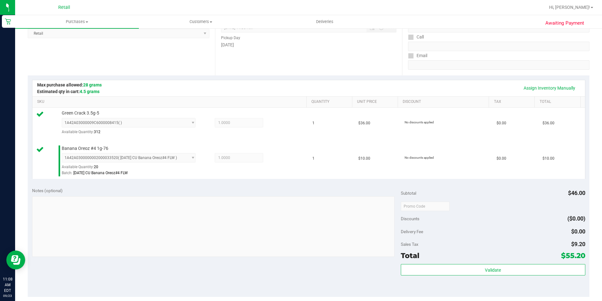
scroll to position [220, 0]
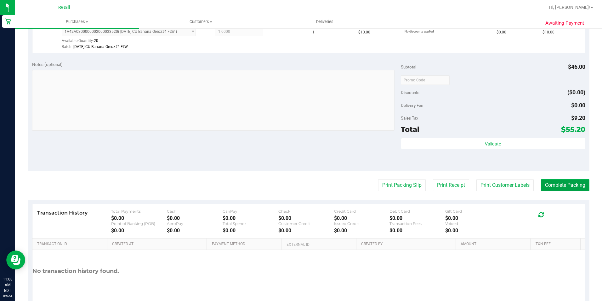
click at [572, 184] on button "Complete Packing" at bounding box center [565, 185] width 49 height 12
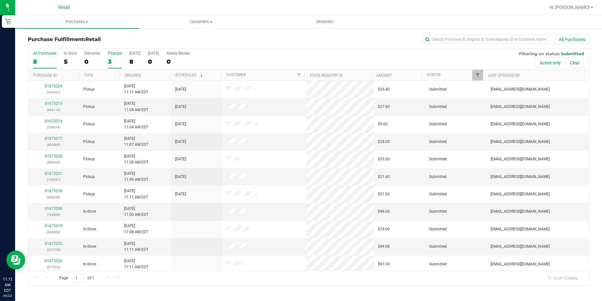
click at [115, 56] on label "PickUps 3" at bounding box center [115, 59] width 14 height 17
click at [0, 0] on input "PickUps 3" at bounding box center [0, 0] width 0 height 0
click at [109, 63] on div "7" at bounding box center [115, 61] width 14 height 7
click at [0, 0] on input "PickUps 7" at bounding box center [0, 0] width 0 height 0
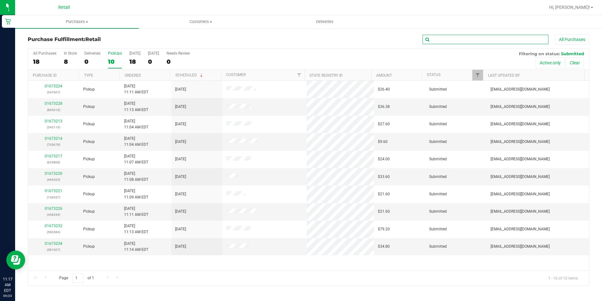
click at [477, 39] on input "text" at bounding box center [486, 39] width 126 height 9
type input "347607"
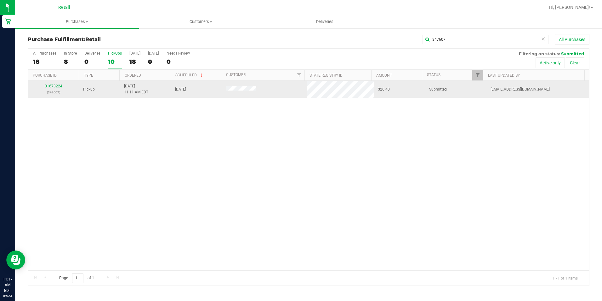
click at [52, 86] on link "01673224" at bounding box center [54, 86] width 18 height 4
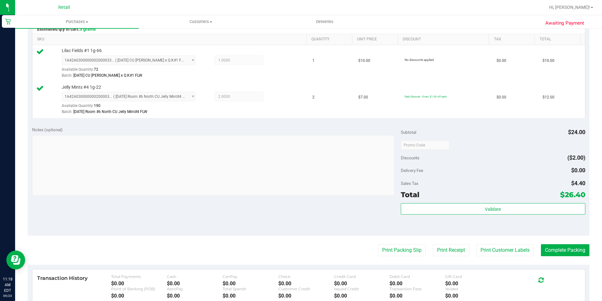
scroll to position [189, 0]
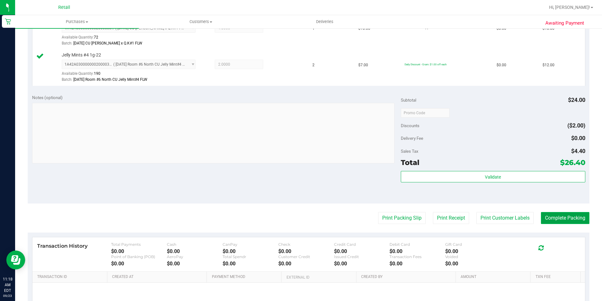
click at [572, 223] on button "Complete Packing" at bounding box center [565, 218] width 49 height 12
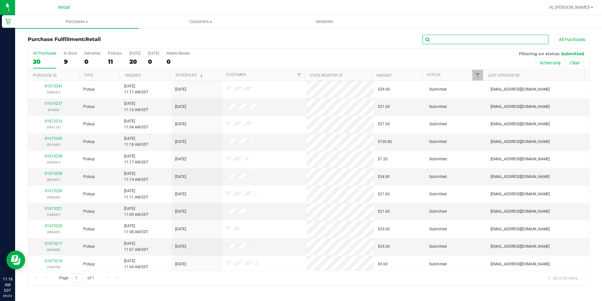
click at [512, 40] on input "text" at bounding box center [486, 39] width 126 height 9
type input "458339"
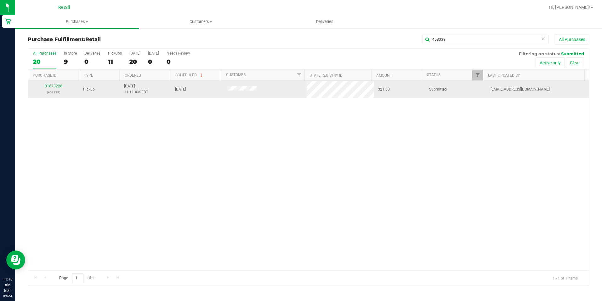
click at [50, 86] on link "01673226" at bounding box center [54, 86] width 18 height 4
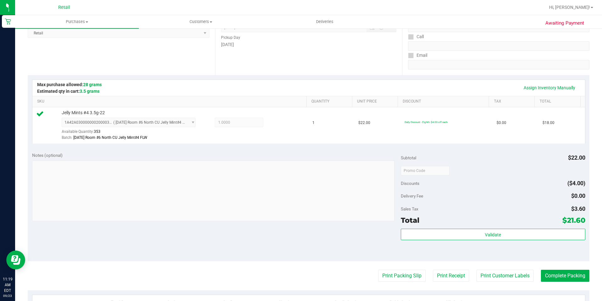
scroll to position [189, 0]
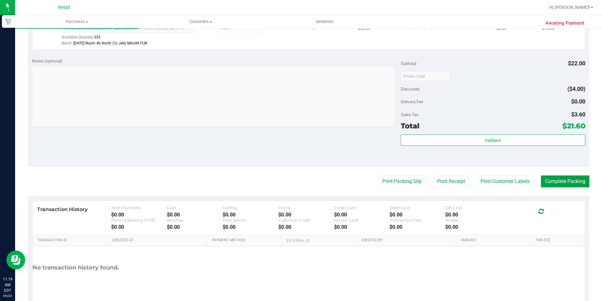
click at [555, 181] on button "Complete Packing" at bounding box center [565, 181] width 49 height 12
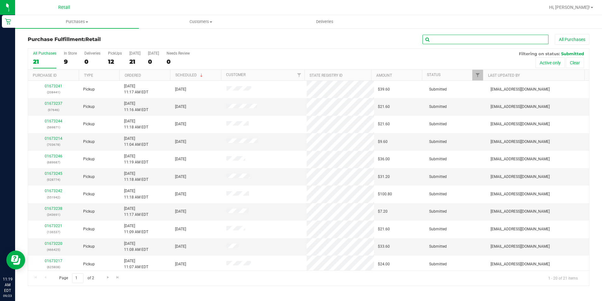
click at [495, 39] on input "text" at bounding box center [486, 39] width 126 height 9
type input "466425"
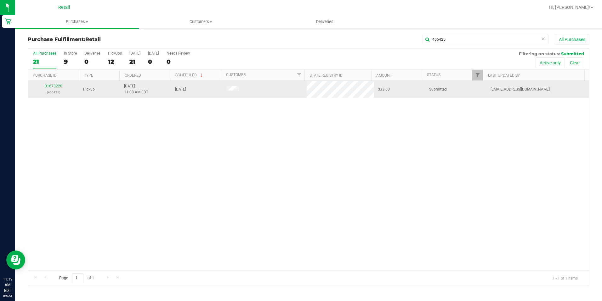
click at [52, 84] on link "01673220" at bounding box center [54, 86] width 18 height 4
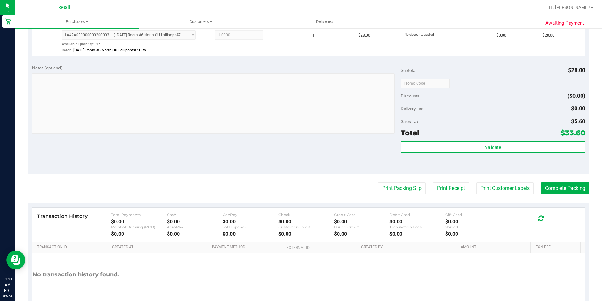
scroll to position [189, 0]
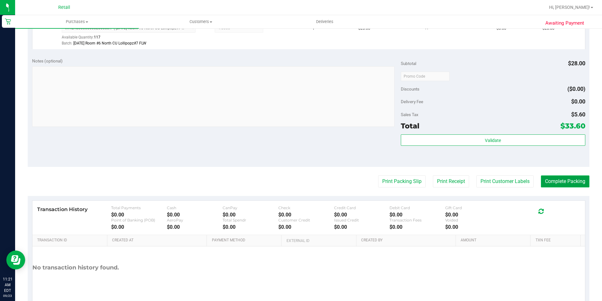
click at [573, 177] on button "Complete Packing" at bounding box center [565, 181] width 49 height 12
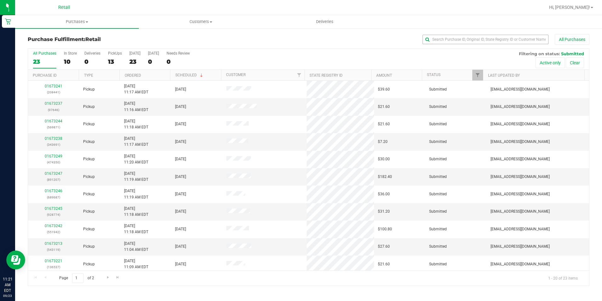
drag, startPoint x: 453, startPoint y: 45, endPoint x: 450, endPoint y: 42, distance: 4.2
click at [452, 44] on div "Purchase Fulfillment: Retail All Purchases" at bounding box center [309, 41] width 562 height 14
click at [450, 42] on input "text" at bounding box center [486, 39] width 126 height 9
type input "625808"
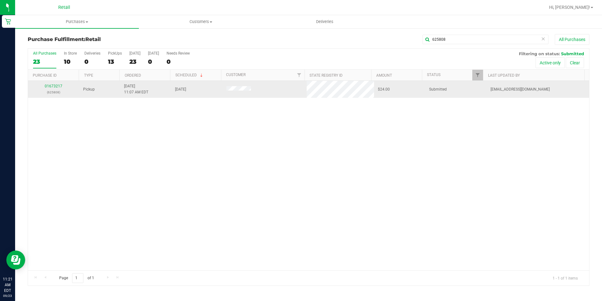
click at [44, 85] on div "01673217 (625808)" at bounding box center [54, 89] width 44 height 12
click at [46, 85] on link "01673217" at bounding box center [54, 86] width 18 height 4
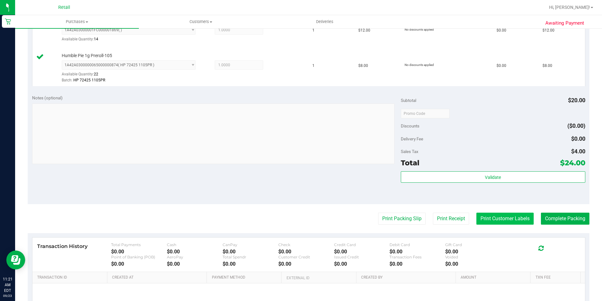
scroll to position [189, 0]
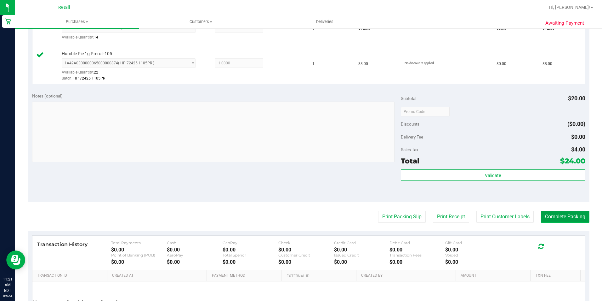
click at [570, 214] on button "Complete Packing" at bounding box center [565, 216] width 49 height 12
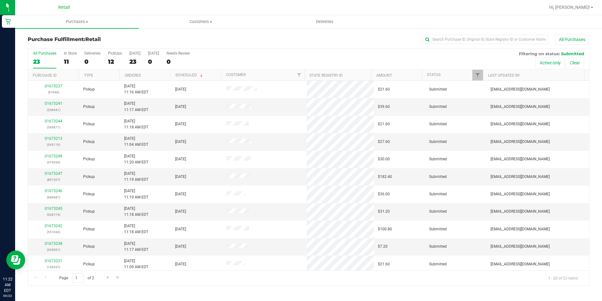
click at [489, 33] on div "Purchase Fulfillment: Retail All Purchases All Purchases 23 In Store 11 Deliver…" at bounding box center [308, 160] width 587 height 264
click at [487, 33] on div "Purchase Fulfillment: Retail All Purchases All Purchases 23 In Store 11 Deliver…" at bounding box center [308, 160] width 587 height 264
click at [484, 36] on input "text" at bounding box center [486, 39] width 126 height 9
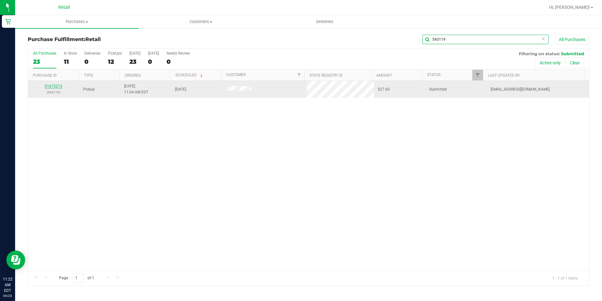
type input "543119"
click at [58, 86] on link "01673213" at bounding box center [54, 86] width 18 height 4
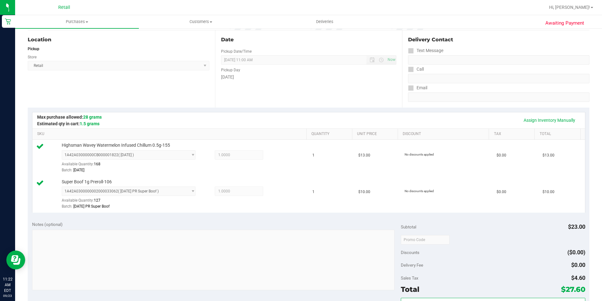
scroll to position [157, 0]
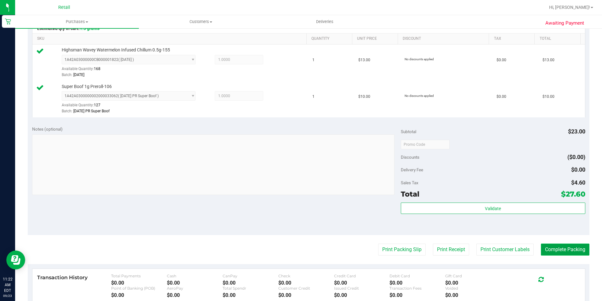
click at [564, 243] on button "Complete Packing" at bounding box center [565, 249] width 49 height 12
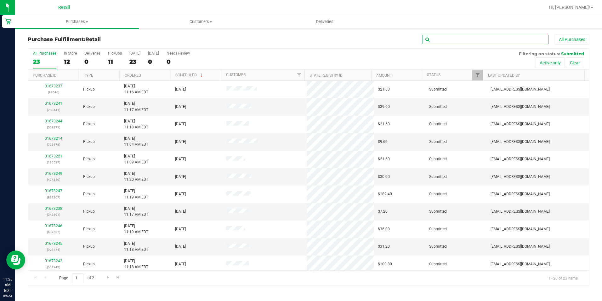
click at [467, 40] on input "text" at bounding box center [486, 39] width 126 height 9
type input "343691"
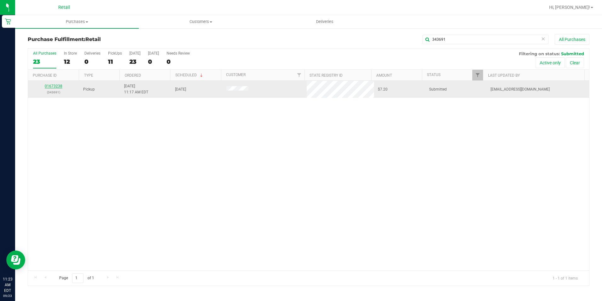
click at [59, 84] on link "01673238" at bounding box center [54, 86] width 18 height 4
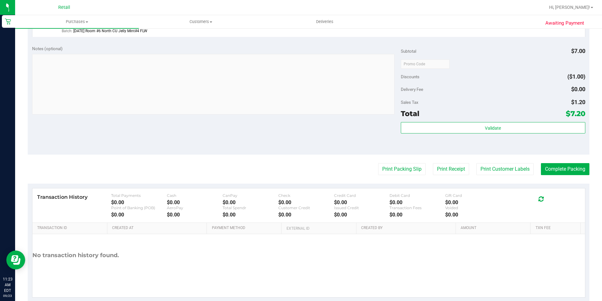
scroll to position [215, 0]
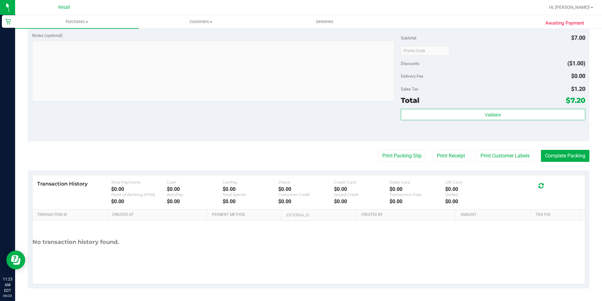
click at [569, 146] on purchase-details "Back Edit Purchase Cancel Purchase View Profile # 01673238 Med | Rec METRC ID: …" at bounding box center [309, 54] width 562 height 468
click at [568, 150] on button "Complete Packing" at bounding box center [565, 156] width 49 height 12
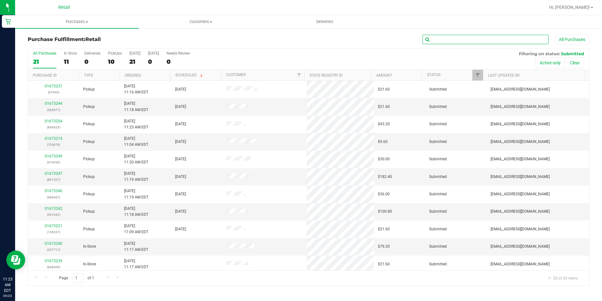
click at [435, 44] on input "text" at bounding box center [486, 39] width 126 height 9
type input "569871"
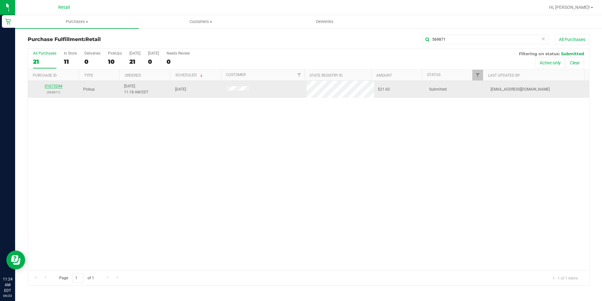
click at [58, 87] on link "01673244" at bounding box center [54, 86] width 18 height 4
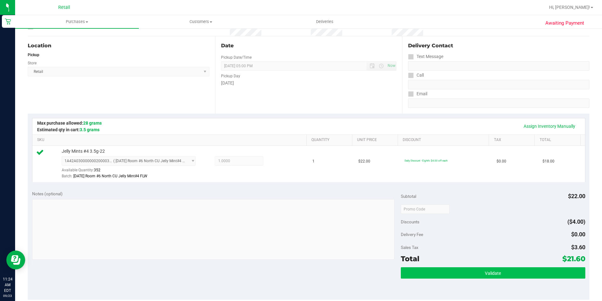
scroll to position [189, 0]
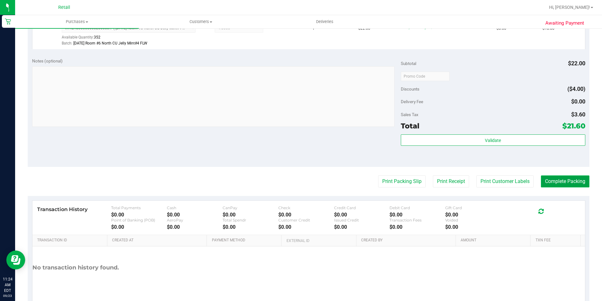
click at [564, 176] on button "Complete Packing" at bounding box center [565, 181] width 49 height 12
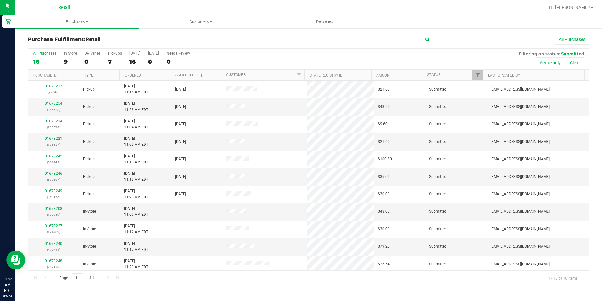
click at [455, 41] on input "text" at bounding box center [486, 39] width 126 height 9
type input "474350"
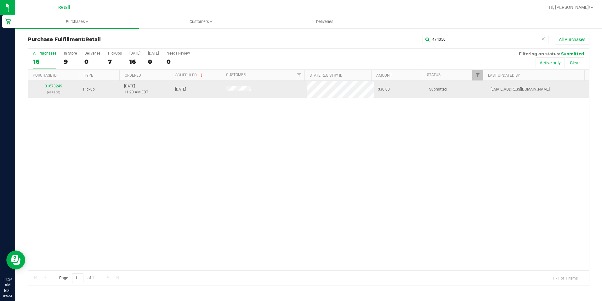
click at [48, 88] on link "01673249" at bounding box center [54, 86] width 18 height 4
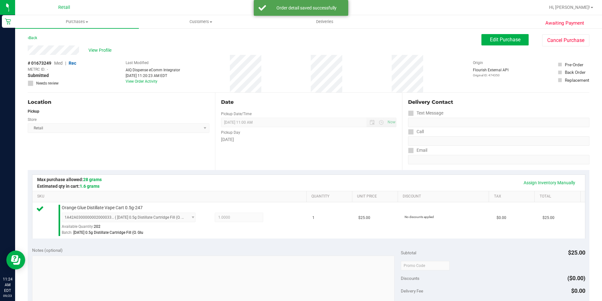
scroll to position [189, 0]
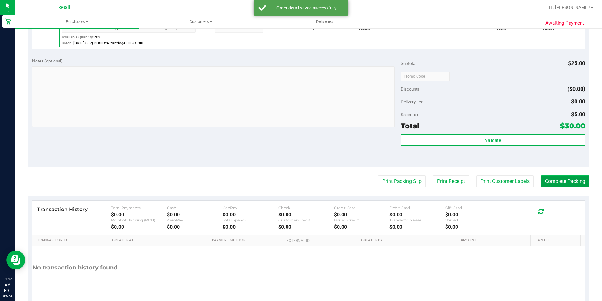
click at [553, 183] on button "Complete Packing" at bounding box center [565, 181] width 49 height 12
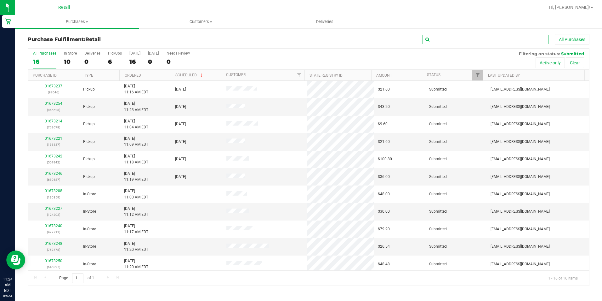
click at [467, 38] on input "text" at bounding box center [486, 39] width 126 height 9
type input "97646"
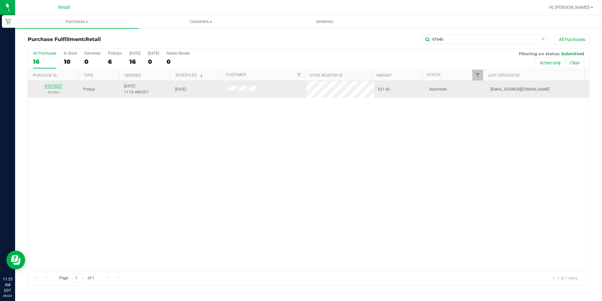
click at [53, 87] on link "01673237" at bounding box center [54, 86] width 18 height 4
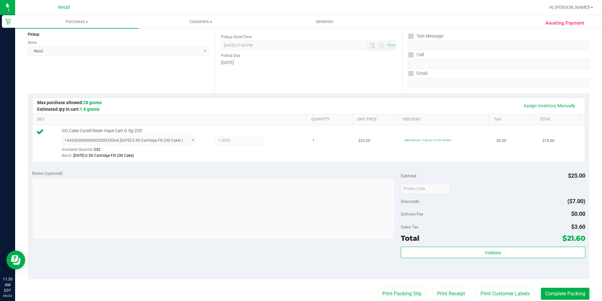
scroll to position [126, 0]
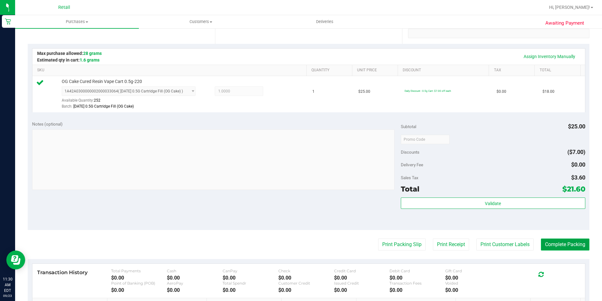
click at [552, 245] on button "Complete Packing" at bounding box center [565, 244] width 49 height 12
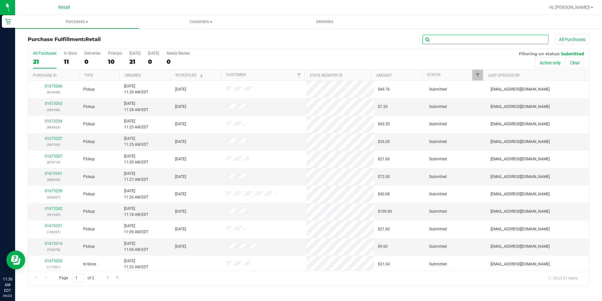
click at [443, 40] on input "text" at bounding box center [486, 39] width 126 height 9
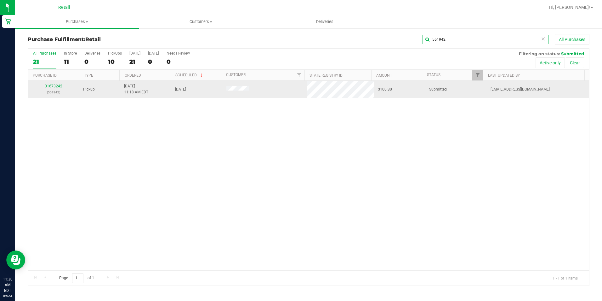
type input "551942"
click at [62, 85] on div "01673242 (551942)" at bounding box center [54, 89] width 44 height 12
click at [56, 83] on div "01673242 (551942)" at bounding box center [54, 89] width 44 height 12
click at [57, 89] on div "01673242 (551942)" at bounding box center [54, 89] width 44 height 12
click at [54, 87] on link "01673242" at bounding box center [54, 86] width 18 height 4
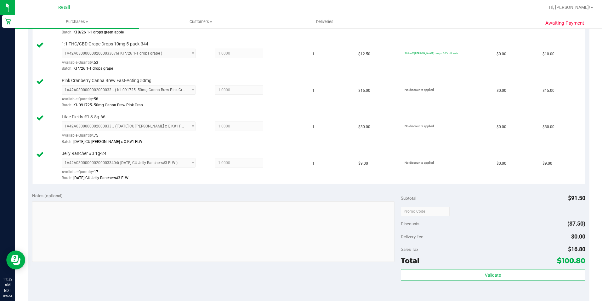
scroll to position [283, 0]
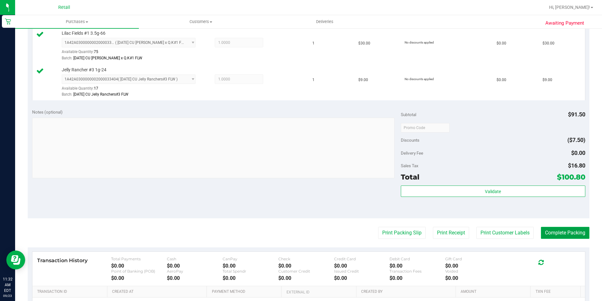
click at [562, 232] on button "Complete Packing" at bounding box center [565, 232] width 49 height 12
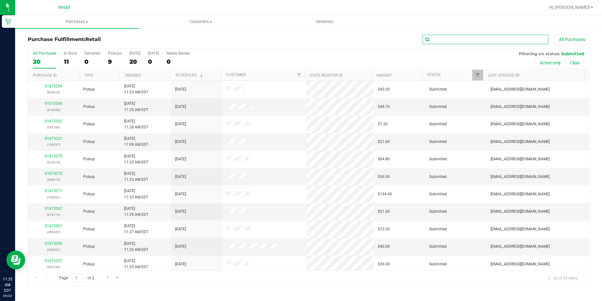
click at [449, 41] on input "text" at bounding box center [486, 39] width 126 height 9
click at [488, 35] on input "text" at bounding box center [486, 39] width 126 height 9
type input "587295"
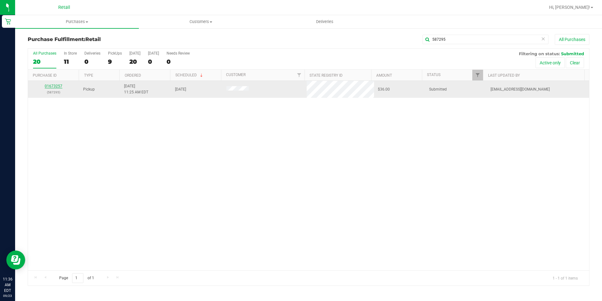
click at [48, 88] on link "01673257" at bounding box center [54, 86] width 18 height 4
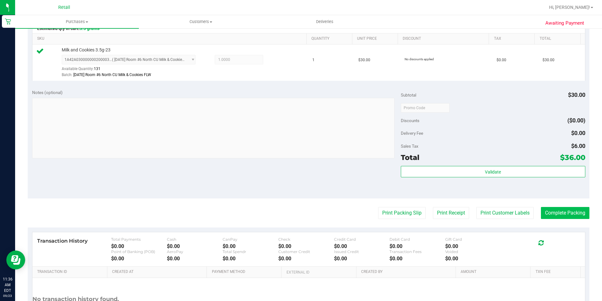
scroll to position [153, 0]
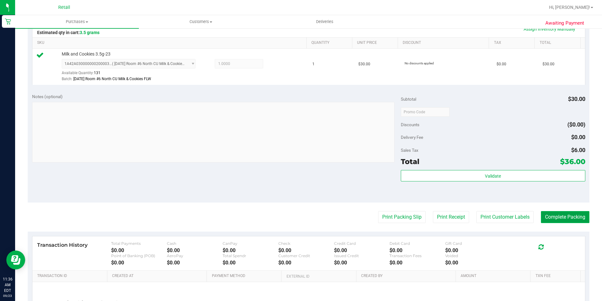
click at [572, 215] on button "Complete Packing" at bounding box center [565, 217] width 49 height 12
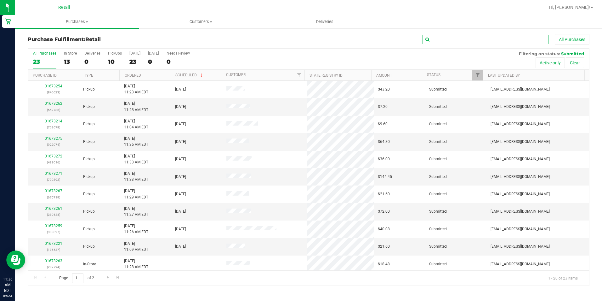
click at [466, 42] on input "text" at bounding box center [486, 39] width 126 height 9
type input "845623"
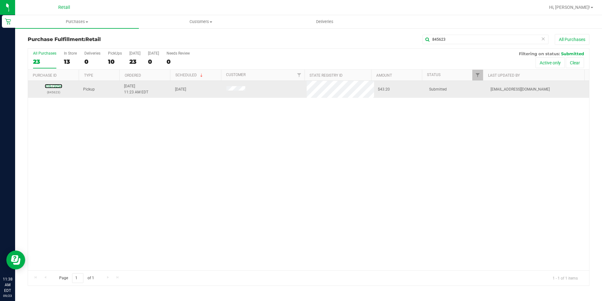
click at [55, 83] on div "01673254 (845623)" at bounding box center [54, 89] width 44 height 12
click at [56, 84] on link "01673254" at bounding box center [54, 86] width 18 height 4
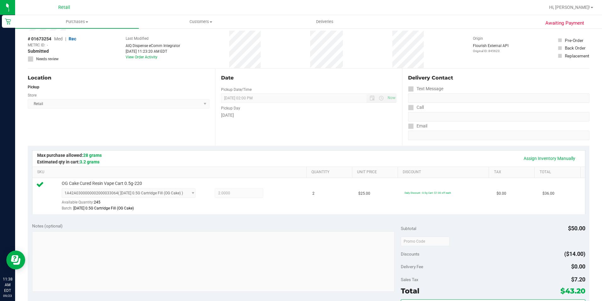
scroll to position [157, 0]
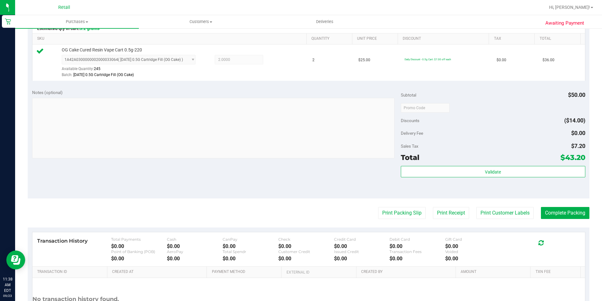
click at [563, 205] on purchase-details "Back Edit Purchase Cancel Purchase View Profile # 01673254 Med | Rec METRC ID: …" at bounding box center [309, 111] width 562 height 468
click at [551, 238] on div at bounding box center [541, 241] width 45 height 9
click at [535, 205] on purchase-details "Back Edit Purchase Cancel Purchase View Profile # 01673254 Med | Rec METRC ID: …" at bounding box center [309, 111] width 562 height 468
click at [541, 213] on button "Complete Packing" at bounding box center [565, 213] width 49 height 12
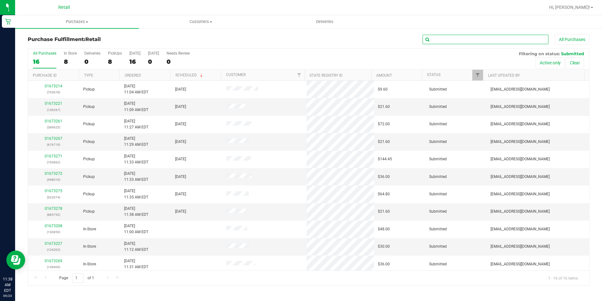
click at [467, 39] on input "text" at bounding box center [486, 39] width 126 height 9
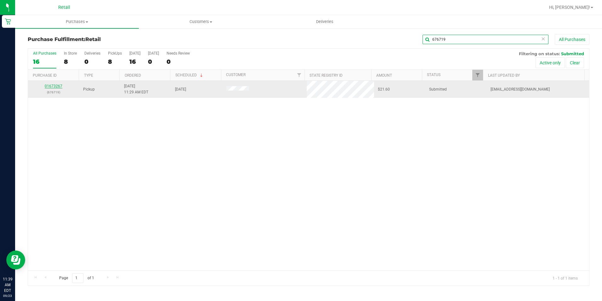
type input "676719"
click at [48, 86] on link "01673267" at bounding box center [54, 86] width 18 height 4
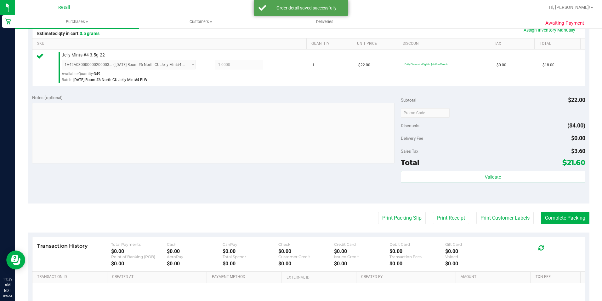
scroll to position [157, 0]
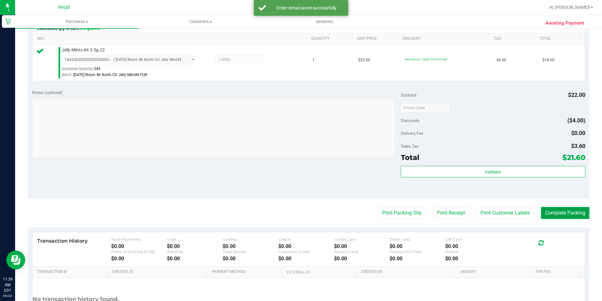
click at [547, 208] on button "Complete Packing" at bounding box center [565, 213] width 49 height 12
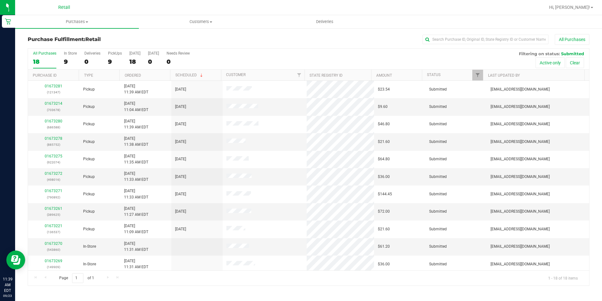
click at [499, 33] on div "Purchase Fulfillment: Retail All Purchases All Purchases 18 In Store 9 Deliveri…" at bounding box center [308, 160] width 587 height 264
click at [494, 34] on div "All Purchases" at bounding box center [402, 39] width 375 height 11
drag, startPoint x: 494, startPoint y: 34, endPoint x: 486, endPoint y: 39, distance: 9.2
click at [493, 35] on div "All Purchases" at bounding box center [402, 39] width 375 height 11
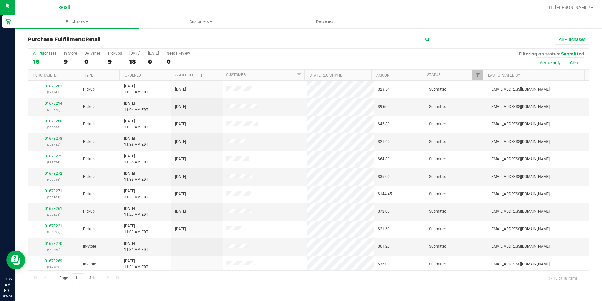
click at [483, 40] on input "text" at bounding box center [486, 39] width 126 height 9
type input "389625"
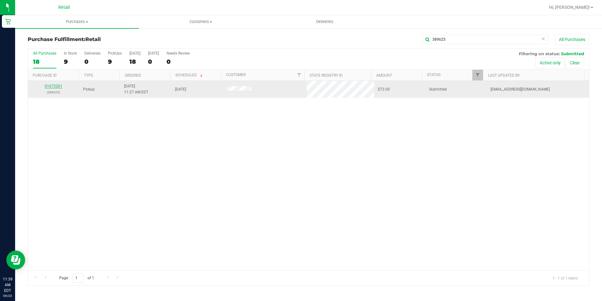
click at [51, 88] on link "01673261" at bounding box center [54, 86] width 18 height 4
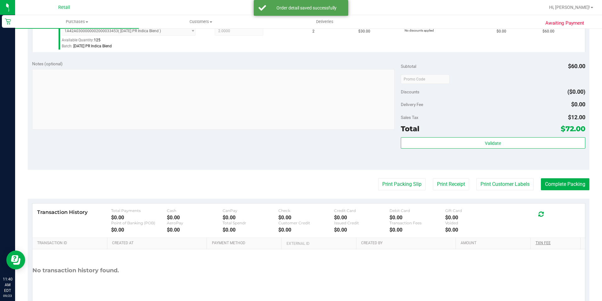
scroll to position [189, 0]
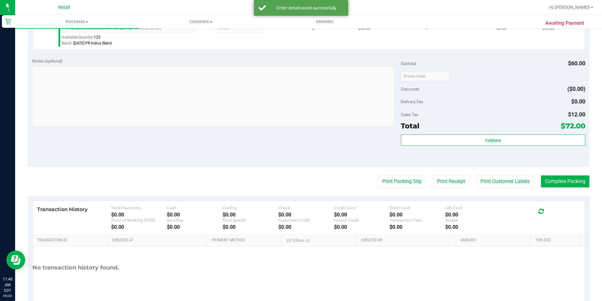
click at [571, 188] on purchase-details "Back Edit Purchase Cancel Purchase View Profile # 01673261 Med | Rec METRC ID: …" at bounding box center [309, 79] width 562 height 468
click at [570, 185] on button "Complete Packing" at bounding box center [565, 181] width 49 height 12
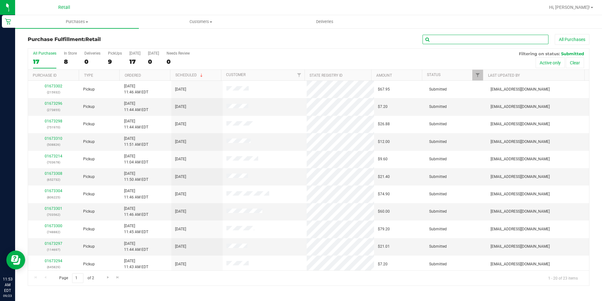
click at [518, 41] on input "text" at bounding box center [486, 39] width 126 height 9
type input "645829"
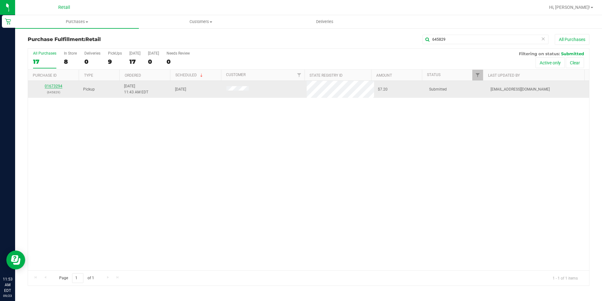
click at [57, 86] on link "01673294" at bounding box center [54, 86] width 18 height 4
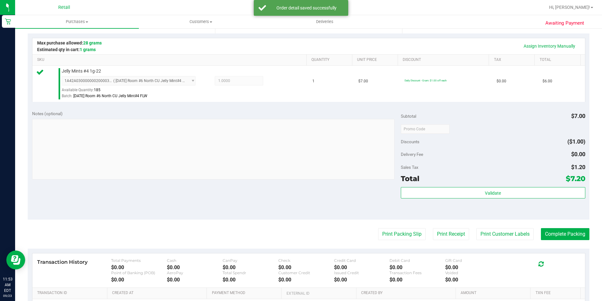
scroll to position [189, 0]
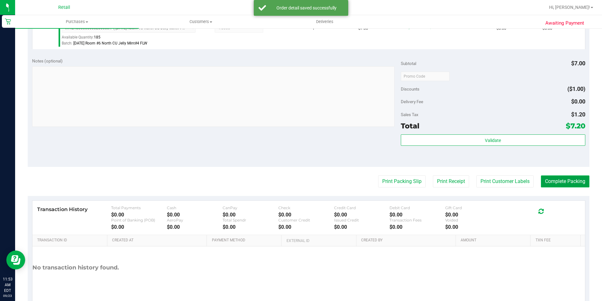
click at [567, 182] on button "Complete Packing" at bounding box center [565, 181] width 49 height 12
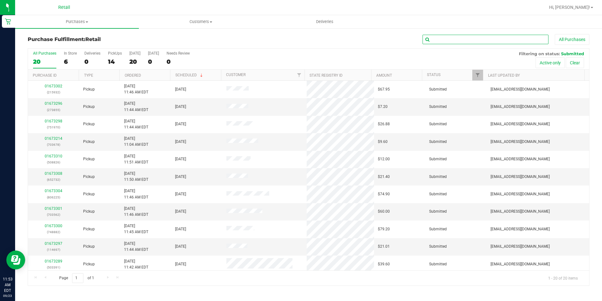
click at [460, 37] on input "text" at bounding box center [486, 39] width 126 height 9
type input "483471"
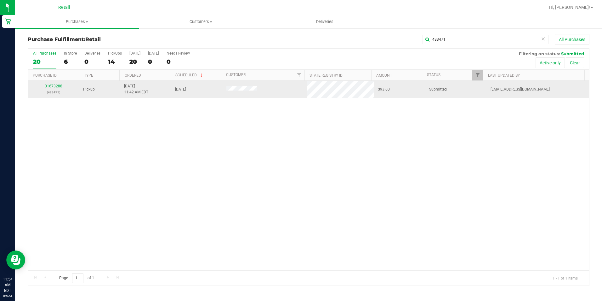
click at [60, 85] on link "01673288" at bounding box center [54, 86] width 18 height 4
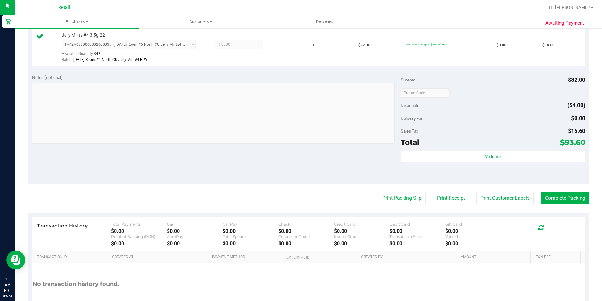
scroll to position [346, 0]
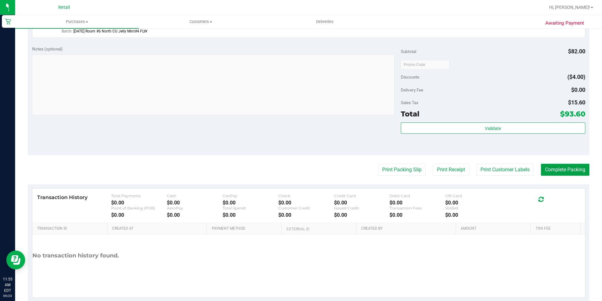
click at [555, 167] on button "Complete Packing" at bounding box center [565, 169] width 49 height 12
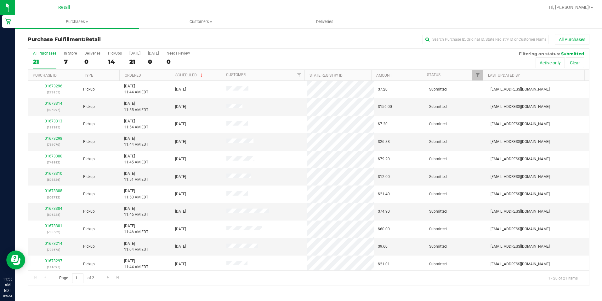
click at [450, 33] on div "Purchase Fulfillment: Retail All Purchases All Purchases 21 In Store 7 Deliveri…" at bounding box center [308, 160] width 587 height 264
click at [451, 34] on div "All Purchases" at bounding box center [402, 39] width 375 height 11
click at [452, 34] on div "All Purchases" at bounding box center [402, 39] width 375 height 11
click at [452, 35] on input "text" at bounding box center [486, 39] width 126 height 9
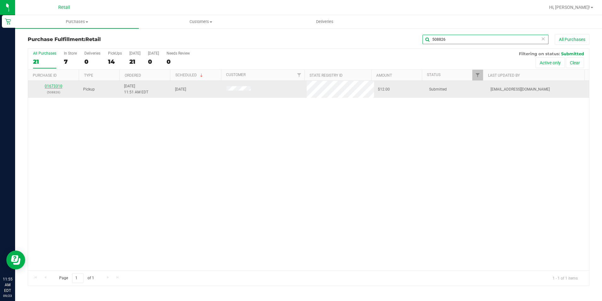
type input "508826"
click at [51, 84] on link "01673310" at bounding box center [54, 86] width 18 height 4
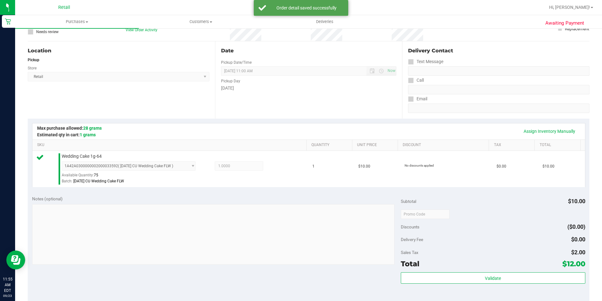
scroll to position [157, 0]
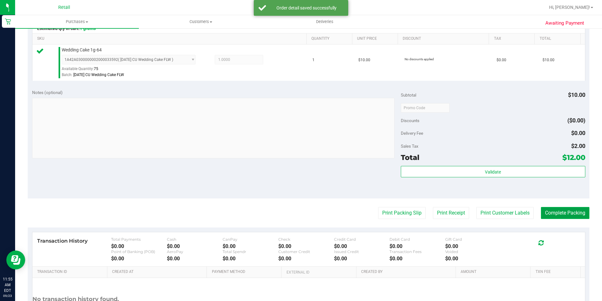
click at [569, 212] on button "Complete Packing" at bounding box center [565, 213] width 49 height 12
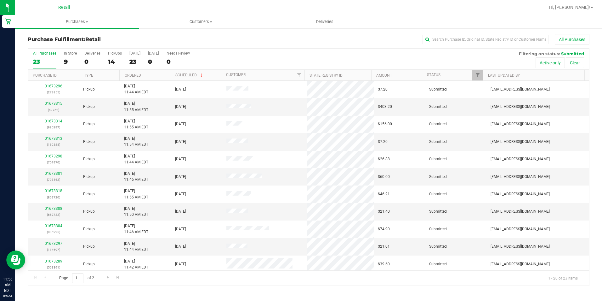
click at [499, 48] on div "All Purchases 23 In Store 9 Deliveries 0 PickUps 14 Today 23 Tomorrow 0 Needs R…" at bounding box center [309, 166] width 562 height 237
click at [496, 38] on input "text" at bounding box center [486, 39] width 126 height 9
drag, startPoint x: 453, startPoint y: 38, endPoint x: 456, endPoint y: 31, distance: 8.3
click at [455, 33] on div "Purchase Fulfillment: Retail All Purchases All Purchases 23 In Store 9 Deliveri…" at bounding box center [308, 160] width 587 height 264
type input "703562"
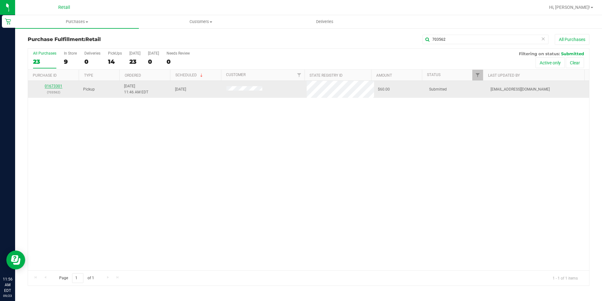
click at [57, 86] on link "01673301" at bounding box center [54, 86] width 18 height 4
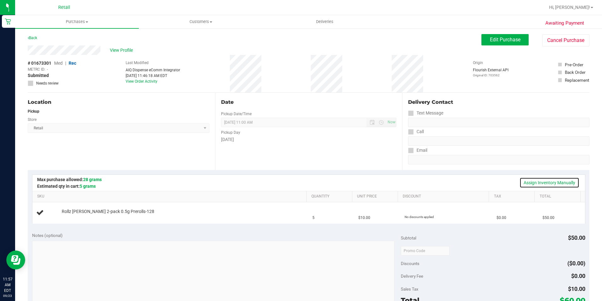
click at [539, 183] on link "Assign Inventory Manually" at bounding box center [550, 182] width 60 height 11
drag, startPoint x: 78, startPoint y: 219, endPoint x: 78, endPoint y: 216, distance: 3.5
click at [78, 220] on td "Rollz Runtz 2-pack 0.5g Prerolls-128 Add Package" at bounding box center [170, 212] width 277 height 21
click at [78, 216] on link "Add Package" at bounding box center [73, 215] width 23 height 4
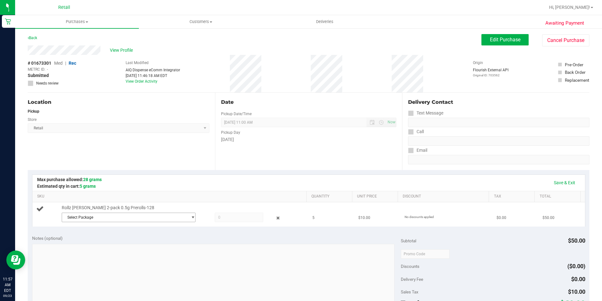
click at [84, 216] on span "Select Package" at bounding box center [125, 217] width 126 height 9
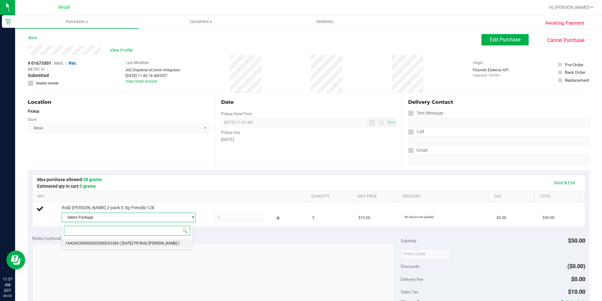
click at [96, 243] on span "1A42A0300000002000033384" at bounding box center [92, 243] width 54 height 4
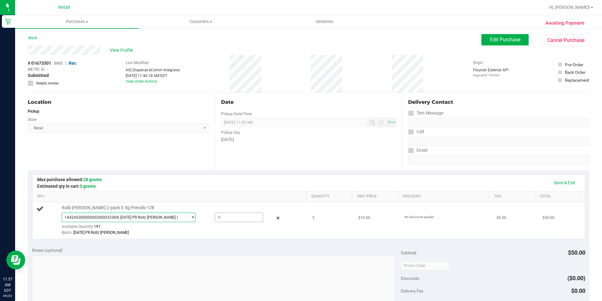
click at [225, 218] on span at bounding box center [239, 216] width 49 height 9
type input "5"
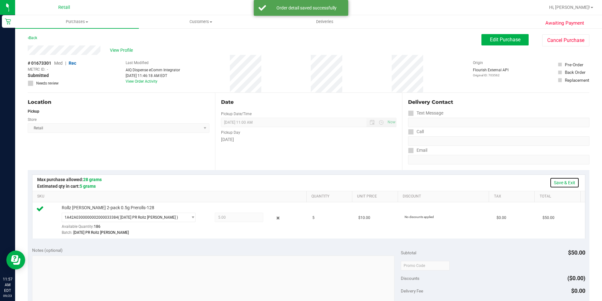
click at [571, 186] on link "Save & Exit" at bounding box center [565, 182] width 30 height 11
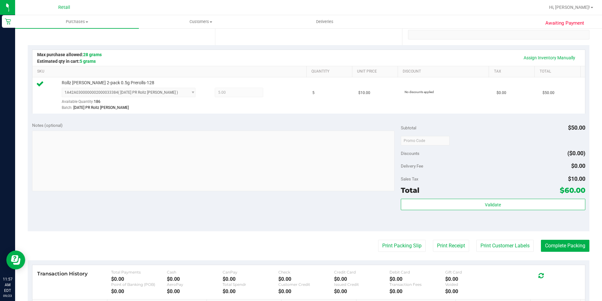
scroll to position [157, 0]
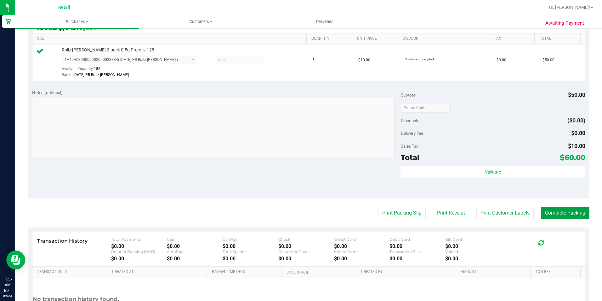
drag, startPoint x: 574, startPoint y: 214, endPoint x: 576, endPoint y: 210, distance: 3.7
click at [574, 213] on button "Complete Packing" at bounding box center [565, 213] width 49 height 12
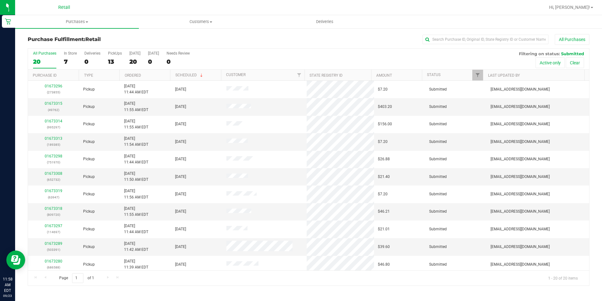
click at [436, 47] on div "Purchase Fulfillment: Retail All Purchases" at bounding box center [309, 41] width 562 height 14
drag, startPoint x: 434, startPoint y: 47, endPoint x: 449, endPoint y: 41, distance: 16.1
click at [434, 46] on div "Purchase Fulfillment: Retail All Purchases" at bounding box center [309, 41] width 562 height 14
click at [449, 41] on input "text" at bounding box center [486, 39] width 126 height 9
type input "114697"
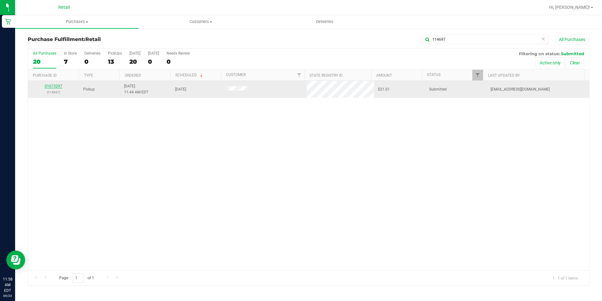
click at [55, 88] on link "01673297" at bounding box center [54, 86] width 18 height 4
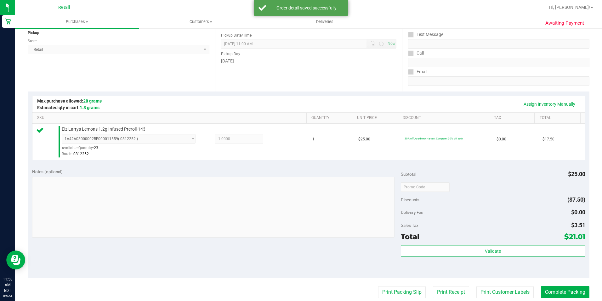
scroll to position [157, 0]
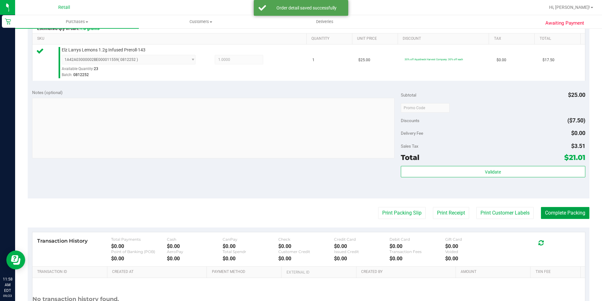
click at [565, 218] on button "Complete Packing" at bounding box center [565, 213] width 49 height 12
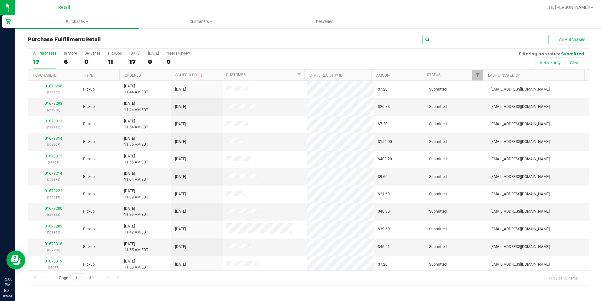
click at [480, 39] on input "text" at bounding box center [486, 39] width 126 height 9
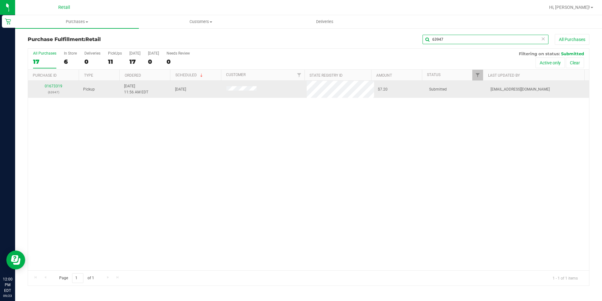
type input "63947"
click at [57, 88] on div "01673319 (63947)" at bounding box center [54, 89] width 44 height 12
click at [55, 87] on link "01673319" at bounding box center [54, 86] width 18 height 4
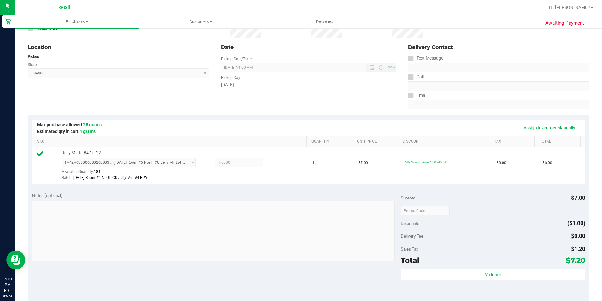
scroll to position [126, 0]
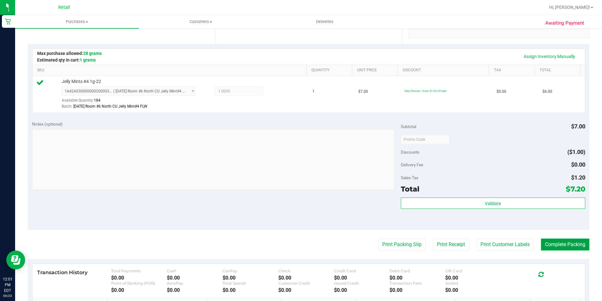
click at [562, 247] on button "Complete Packing" at bounding box center [565, 244] width 49 height 12
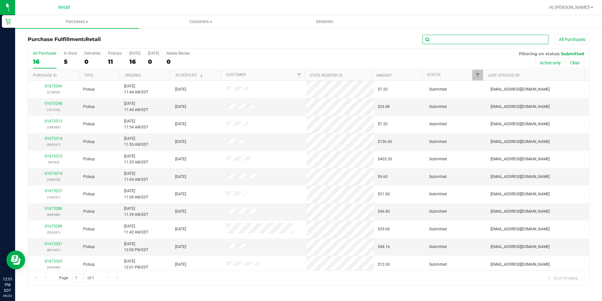
click at [454, 38] on input "text" at bounding box center [486, 39] width 126 height 9
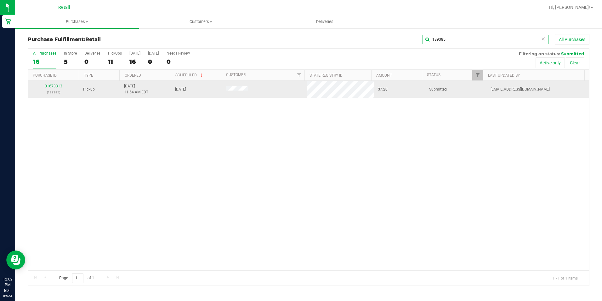
type input "189385"
click at [43, 87] on div "01673313 (189385)" at bounding box center [54, 89] width 44 height 12
click at [42, 92] on p "(189385)" at bounding box center [54, 92] width 44 height 6
click at [60, 87] on link "01673313" at bounding box center [54, 86] width 18 height 4
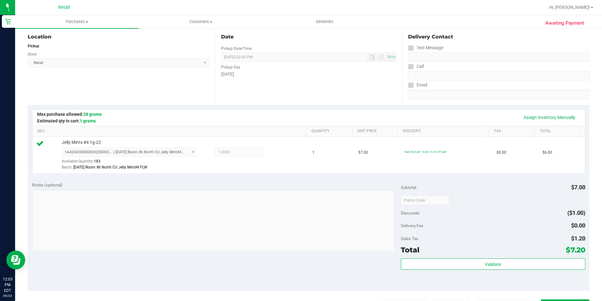
scroll to position [157, 0]
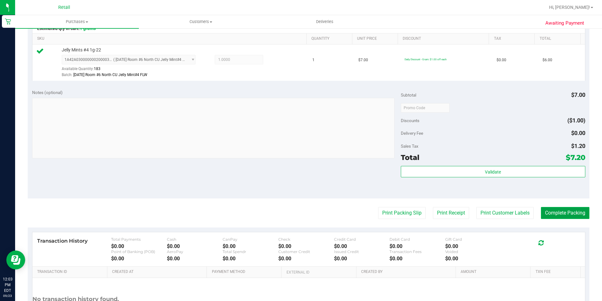
click at [564, 213] on button "Complete Packing" at bounding box center [565, 213] width 49 height 12
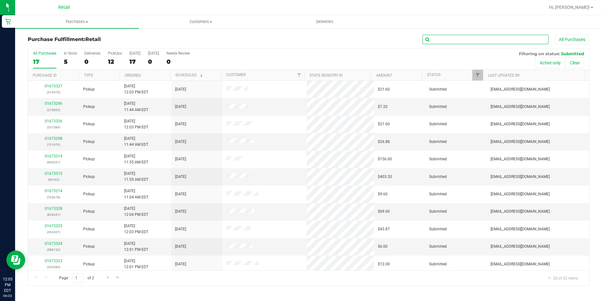
click at [490, 40] on input "text" at bounding box center [486, 39] width 126 height 9
type input "821407"
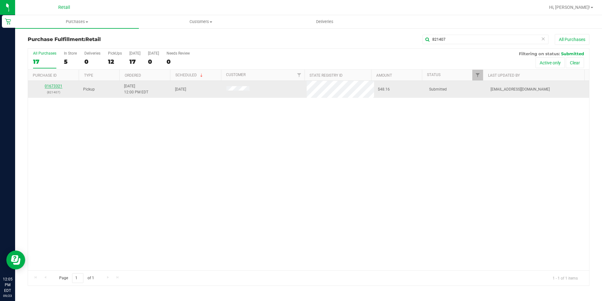
click at [59, 86] on link "01673321" at bounding box center [54, 86] width 18 height 4
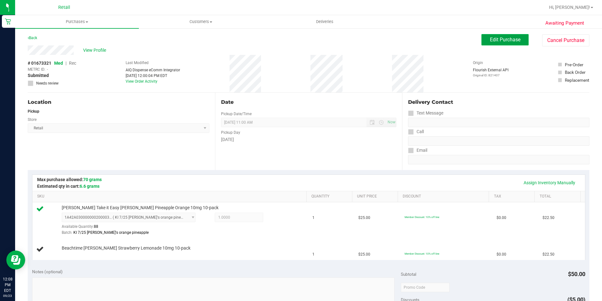
click at [490, 39] on span "Edit Purchase" at bounding box center [505, 40] width 31 height 6
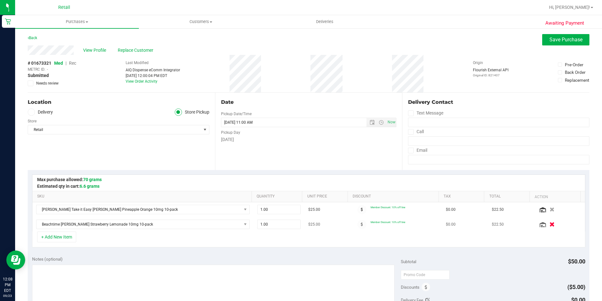
click at [547, 224] on button "button" at bounding box center [552, 223] width 11 height 7
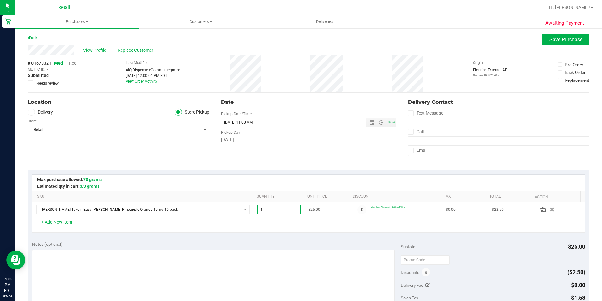
click at [260, 209] on span "1.00 1" at bounding box center [278, 208] width 43 height 9
click at [260, 209] on input "1" at bounding box center [279, 209] width 43 height 9
type input "2"
click at [552, 44] on button "Save Purchase" at bounding box center [565, 39] width 47 height 11
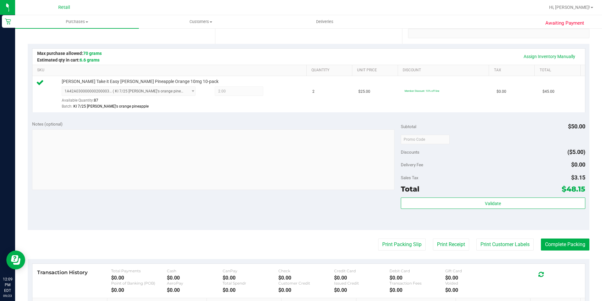
scroll to position [215, 0]
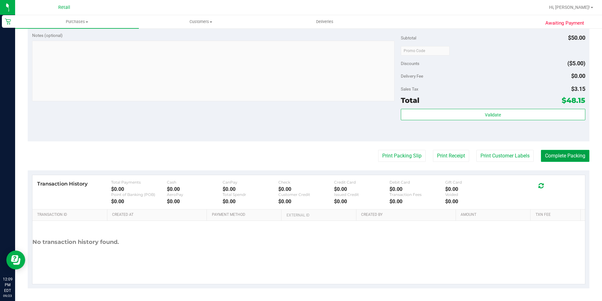
click at [541, 157] on button "Complete Packing" at bounding box center [565, 156] width 49 height 12
click at [536, 150] on button "Complete Packing" at bounding box center [563, 156] width 54 height 12
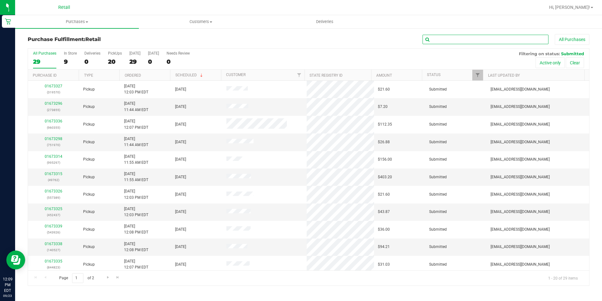
click at [472, 43] on input "text" at bounding box center [486, 39] width 126 height 9
type input "588132"
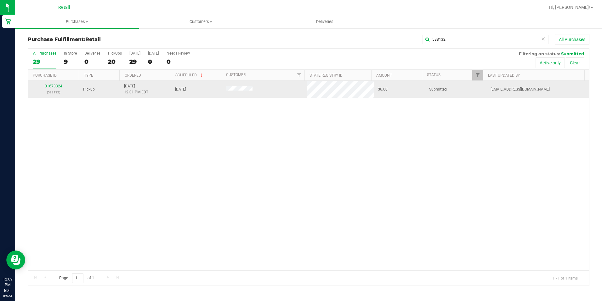
click at [52, 91] on p "(588132)" at bounding box center [54, 92] width 44 height 6
click at [49, 87] on link "01673324" at bounding box center [54, 86] width 18 height 4
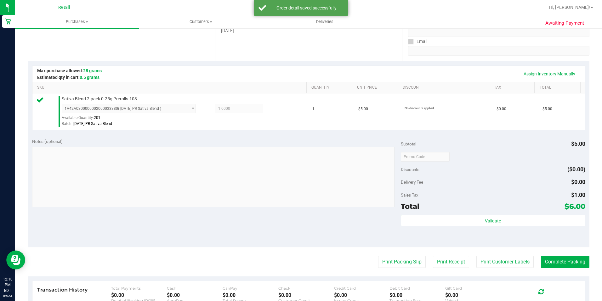
scroll to position [170, 0]
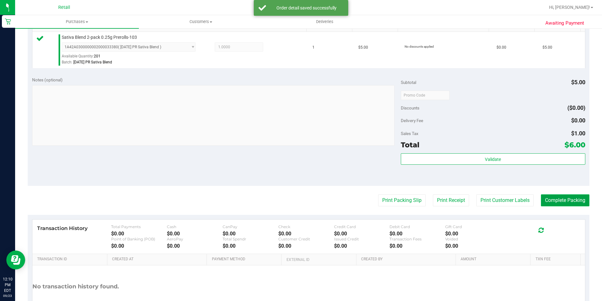
click at [561, 204] on button "Complete Packing" at bounding box center [565, 200] width 49 height 12
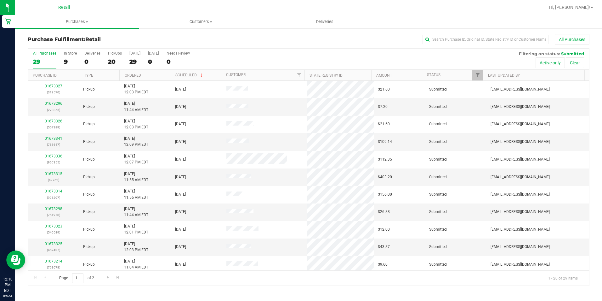
click at [481, 31] on div "Purchase Fulfillment: Retail All Purchases All Purchases 29 In Store 9 Deliveri…" at bounding box center [308, 160] width 587 height 264
click at [483, 32] on div "Purchase Fulfillment: Retail All Purchases All Purchases 29 In Store 9 Deliveri…" at bounding box center [308, 160] width 587 height 264
click at [480, 39] on input "text" at bounding box center [486, 39] width 126 height 9
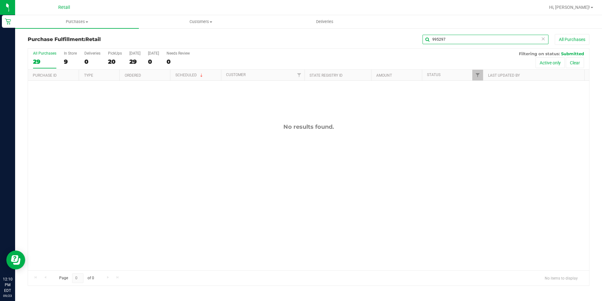
type input "995297"
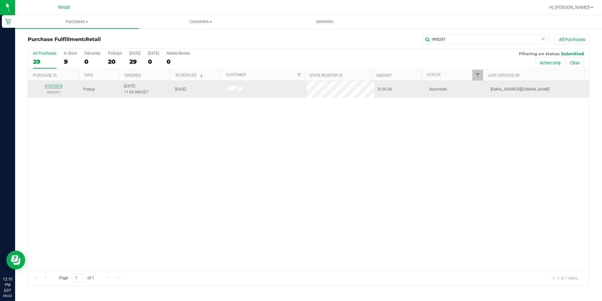
click at [56, 87] on link "01673314" at bounding box center [54, 86] width 18 height 4
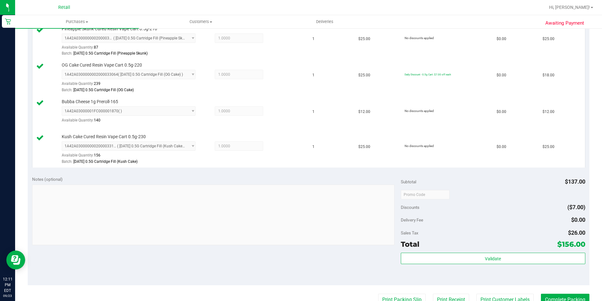
scroll to position [346, 0]
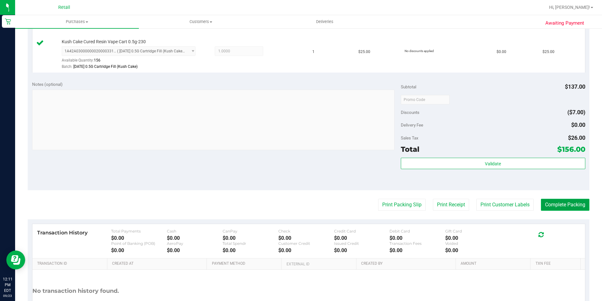
click at [575, 203] on button "Complete Packing" at bounding box center [565, 204] width 49 height 12
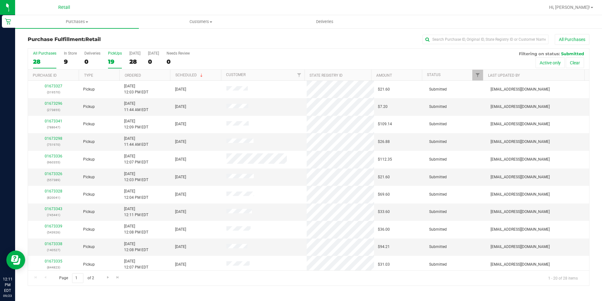
click at [114, 58] on div "19" at bounding box center [115, 61] width 14 height 7
click at [0, 0] on input "PickUps 19" at bounding box center [0, 0] width 0 height 0
click at [444, 42] on input "text" at bounding box center [486, 39] width 126 height 9
type input "820041"
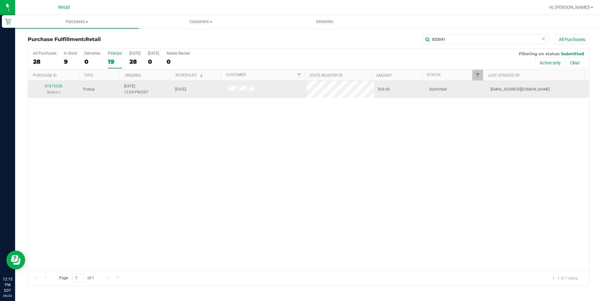
click at [51, 88] on div "01673328 (820041)" at bounding box center [54, 89] width 44 height 12
click at [48, 88] on link "01673328" at bounding box center [54, 86] width 18 height 4
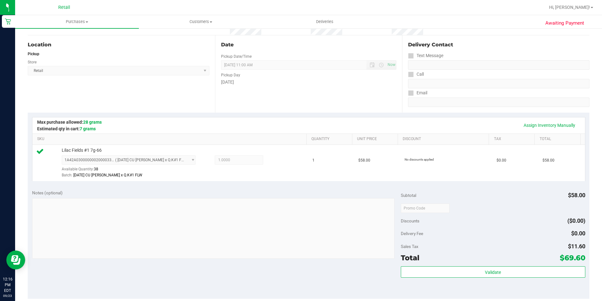
scroll to position [126, 0]
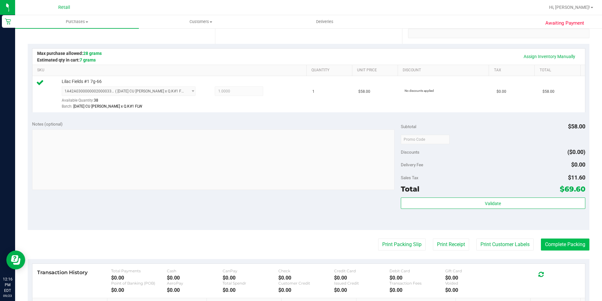
drag, startPoint x: 568, startPoint y: 255, endPoint x: 564, endPoint y: 244, distance: 11.8
click at [568, 255] on purchase-details "Back Edit Purchase Cancel Purchase View Profile # 01673328 Med | Rec METRC ID: …" at bounding box center [309, 142] width 562 height 468
click at [564, 244] on button "Complete Packing" at bounding box center [565, 244] width 49 height 12
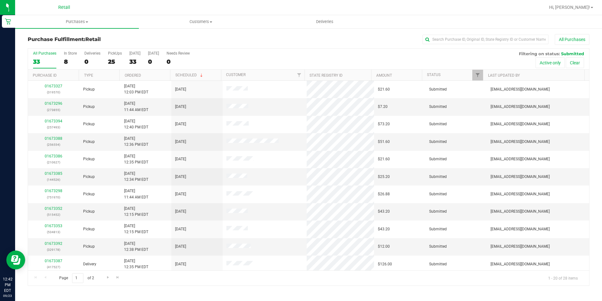
click at [586, 14] on nav "Retail Hi, Darius!" at bounding box center [308, 7] width 587 height 15
click at [586, 12] on div "Hi, [PERSON_NAME]!" at bounding box center [571, 7] width 49 height 11
click at [585, 7] on span "Hi, [PERSON_NAME]!" at bounding box center [569, 7] width 41 height 5
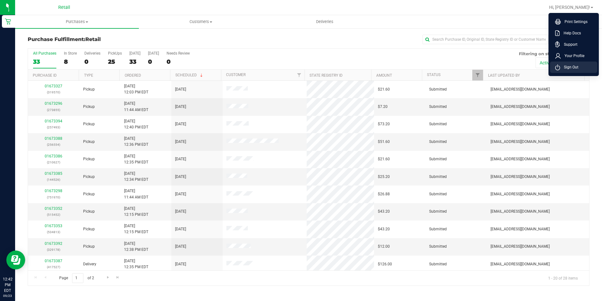
click at [565, 64] on li "Sign Out" at bounding box center [573, 66] width 47 height 11
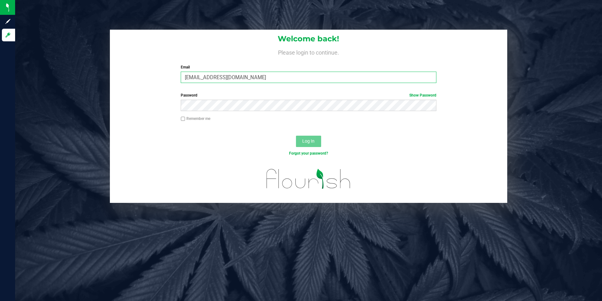
click at [339, 80] on input "[EMAIL_ADDRESS][DOMAIN_NAME]" at bounding box center [309, 77] width 256 height 11
type input "kbernardo@slatercenter.com"
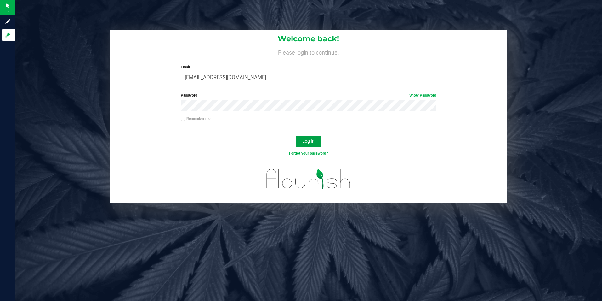
click at [307, 140] on span "Log In" at bounding box center [308, 140] width 12 height 5
